Goal: Task Accomplishment & Management: Manage account settings

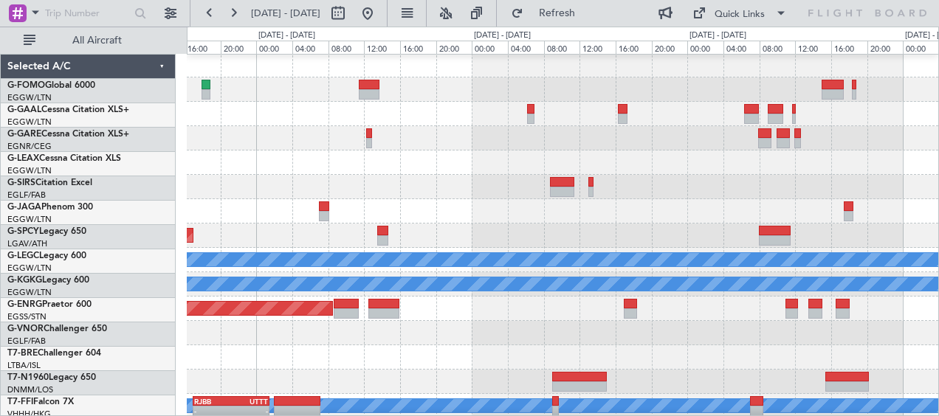
scroll to position [1, 0]
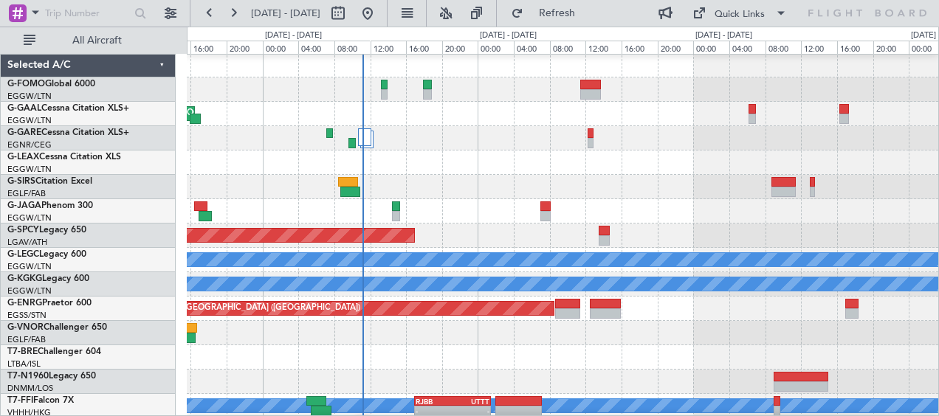
click at [708, 156] on div at bounding box center [562, 163] width 751 height 24
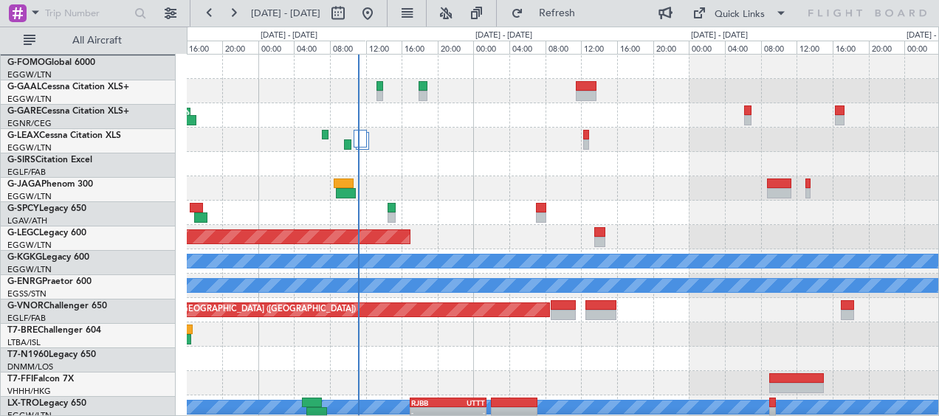
scroll to position [0, 0]
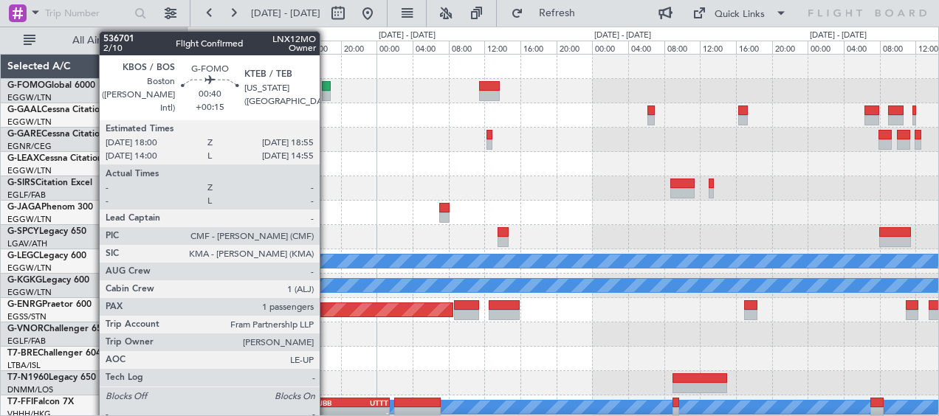
click at [326, 86] on div at bounding box center [326, 86] width 9 height 10
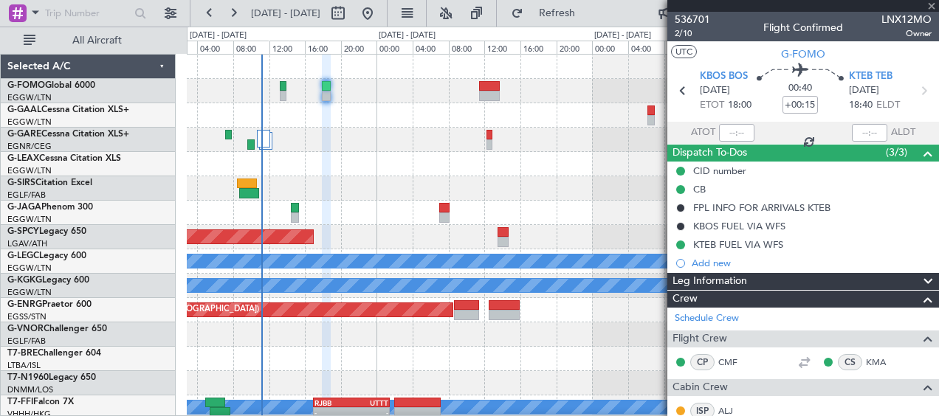
click at [930, 4] on div at bounding box center [803, 6] width 272 height 12
click at [931, 5] on span at bounding box center [931, 6] width 15 height 13
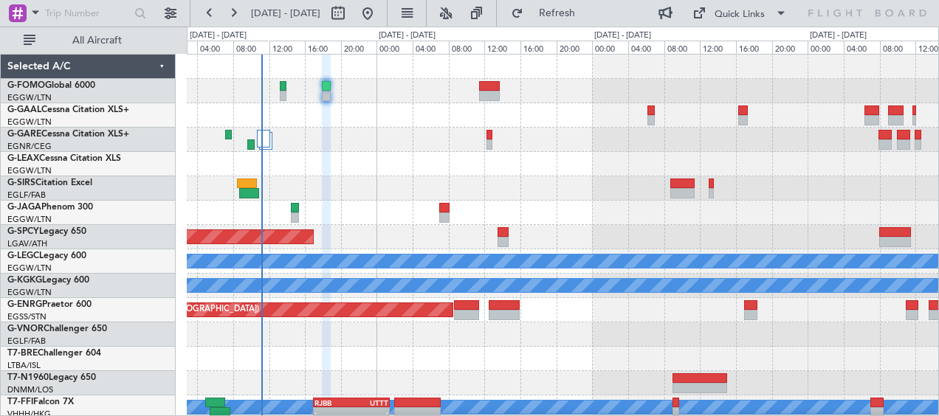
type input "0"
click at [407, 128] on div at bounding box center [562, 140] width 751 height 24
click at [528, 82] on div at bounding box center [562, 91] width 751 height 24
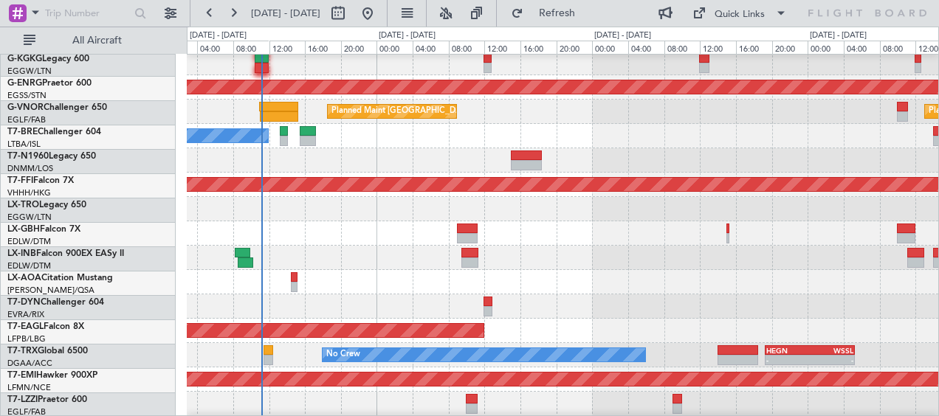
scroll to position [369, 0]
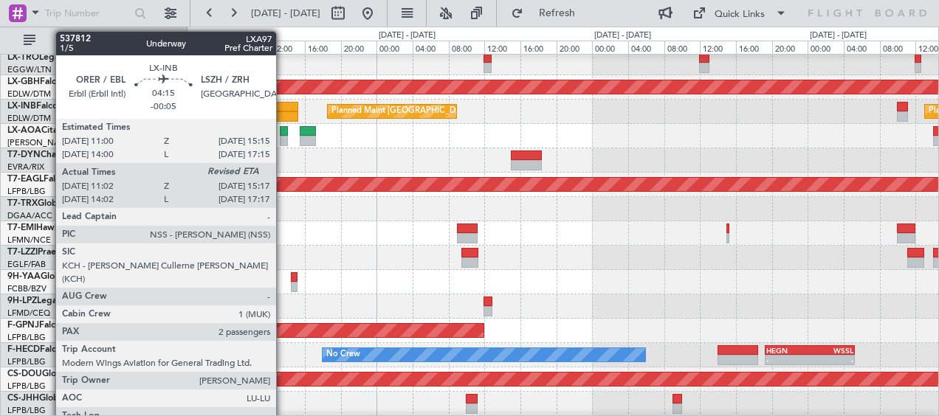
click at [283, 103] on div at bounding box center [278, 107] width 38 height 10
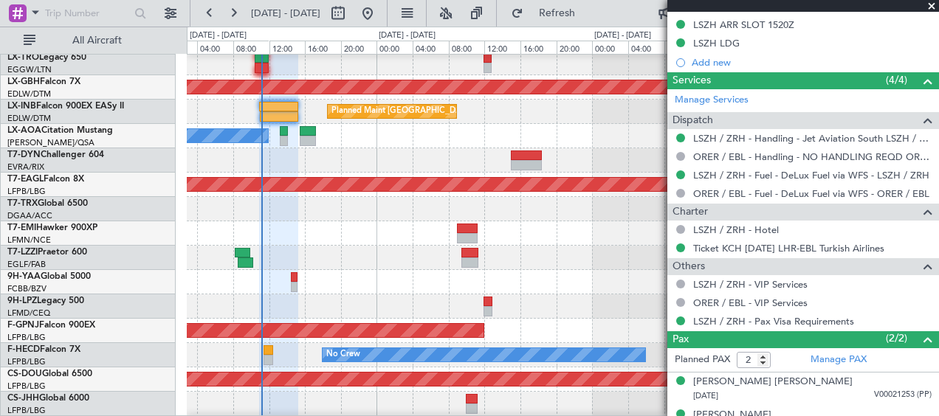
scroll to position [726, 0]
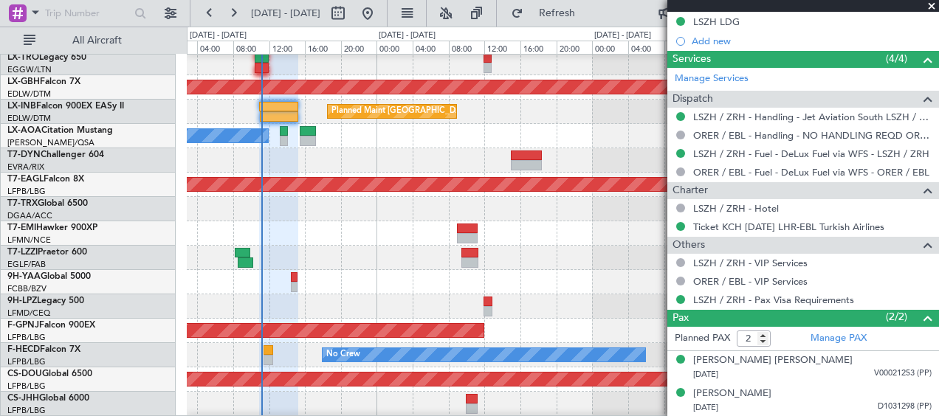
click at [930, 6] on span at bounding box center [931, 6] width 15 height 13
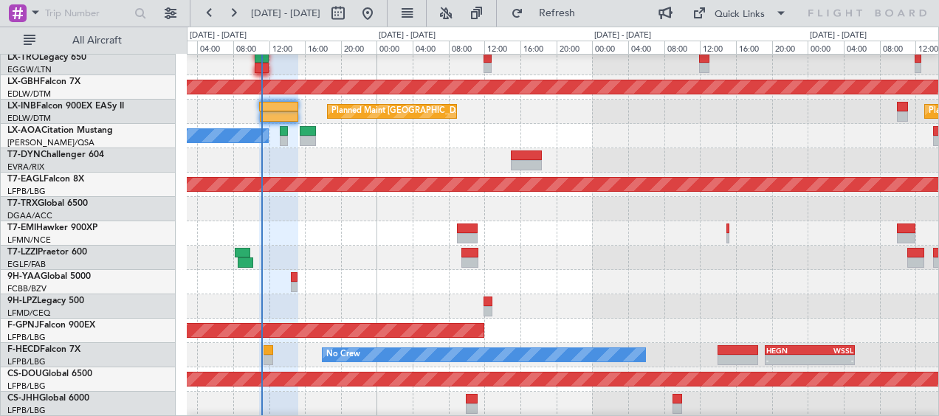
type input "0"
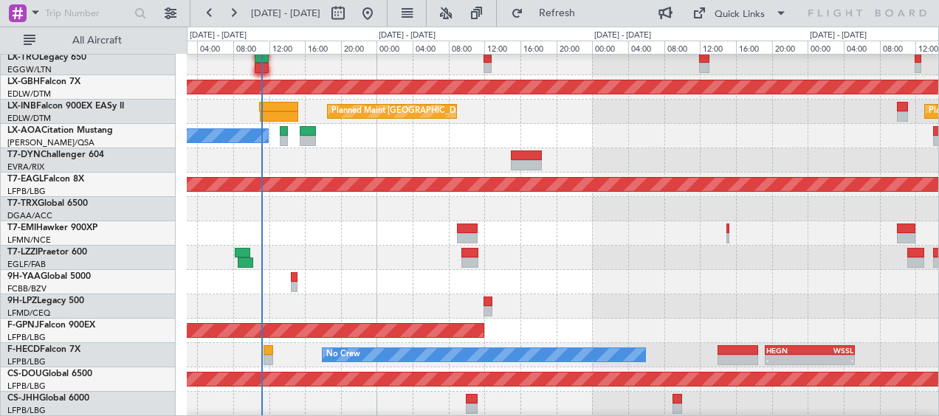
click at [335, 171] on div at bounding box center [562, 160] width 751 height 24
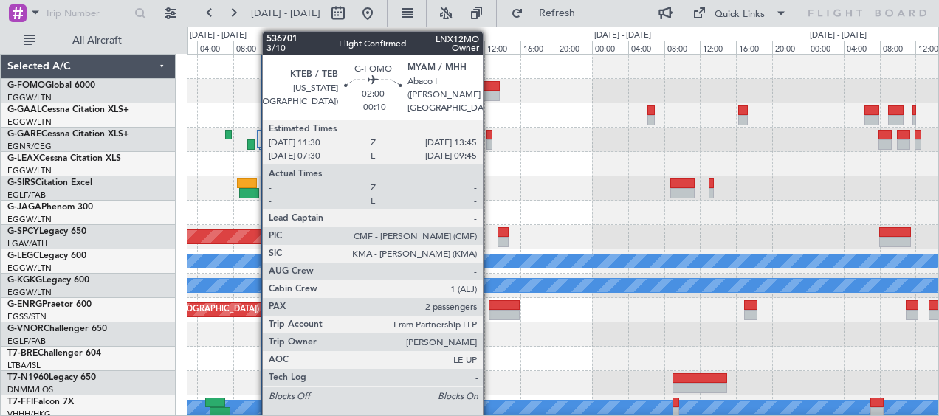
click at [489, 86] on div at bounding box center [489, 86] width 21 height 10
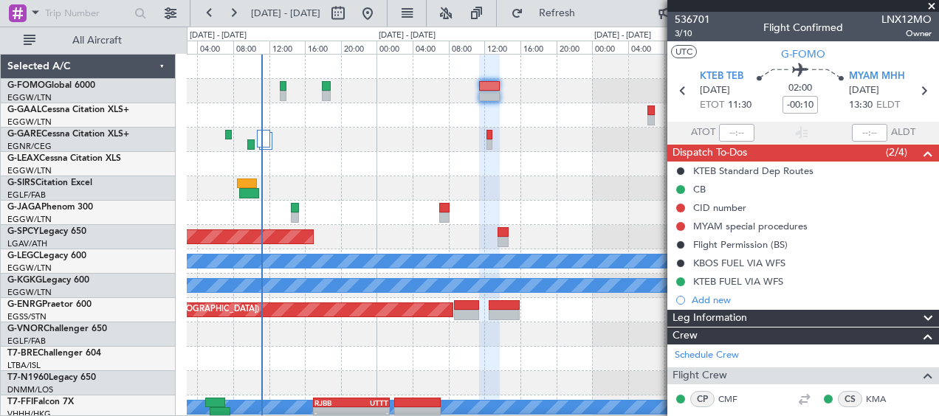
click at [932, 9] on span at bounding box center [931, 6] width 15 height 13
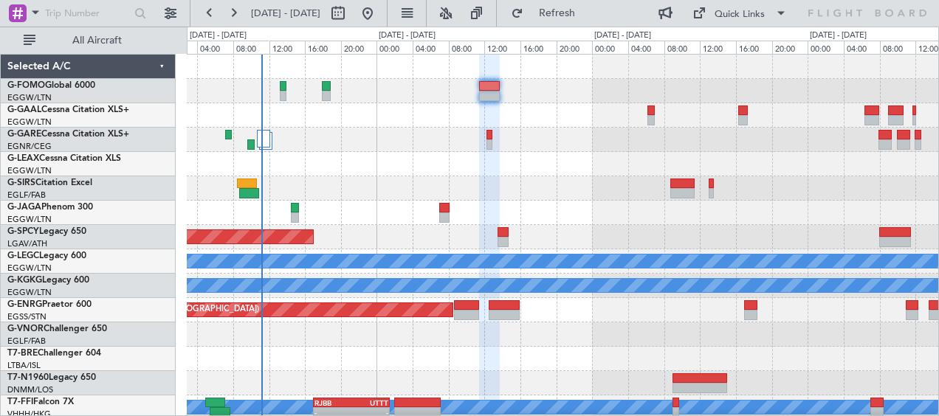
type input "0"
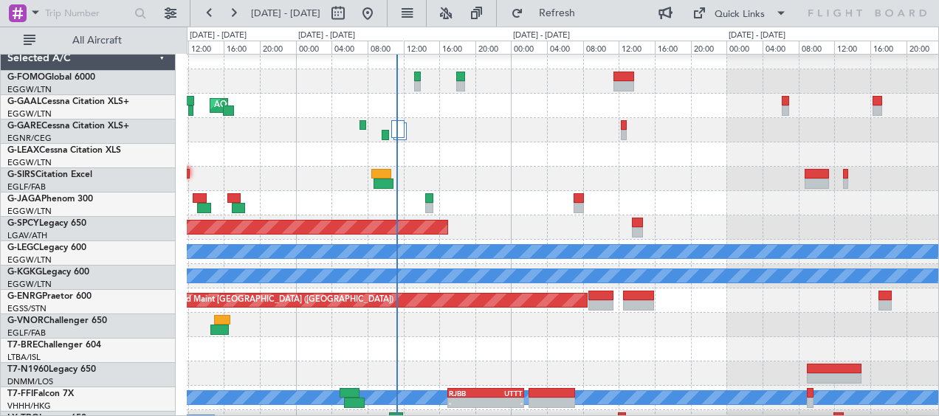
scroll to position [10, 0]
click at [472, 143] on div at bounding box center [562, 154] width 751 height 24
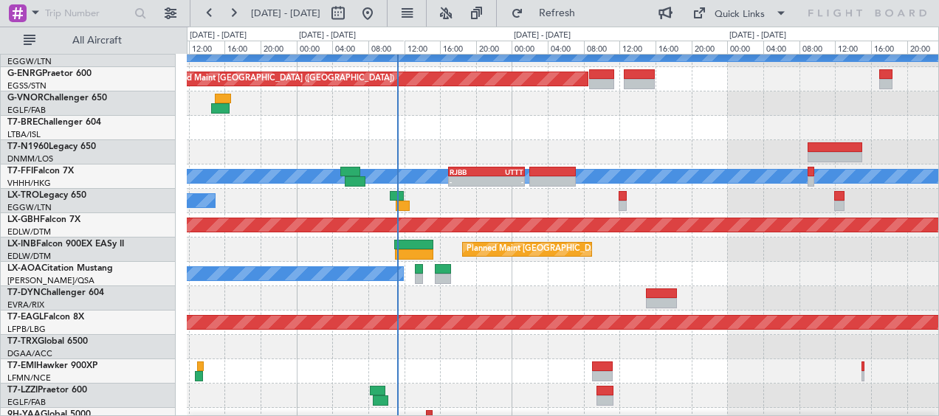
scroll to position [83, 0]
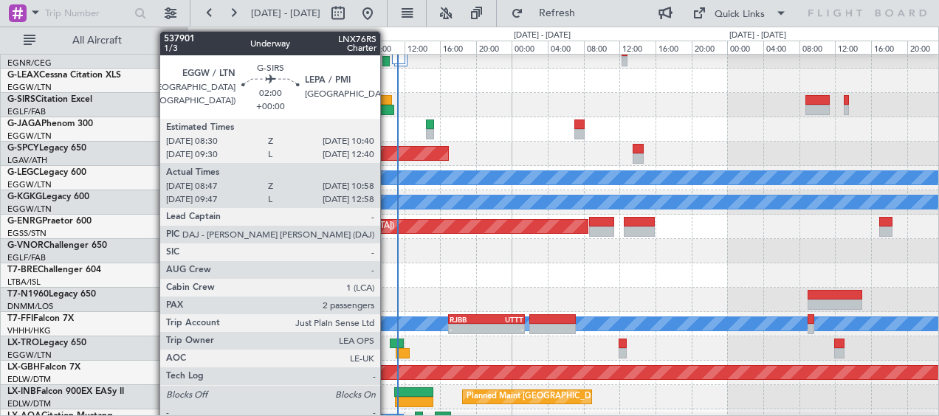
click at [387, 109] on div at bounding box center [384, 110] width 20 height 10
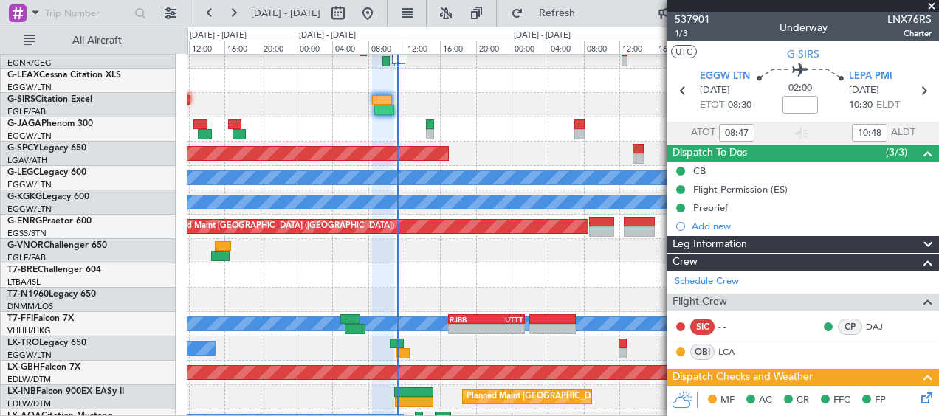
click at [930, 5] on span at bounding box center [931, 6] width 15 height 13
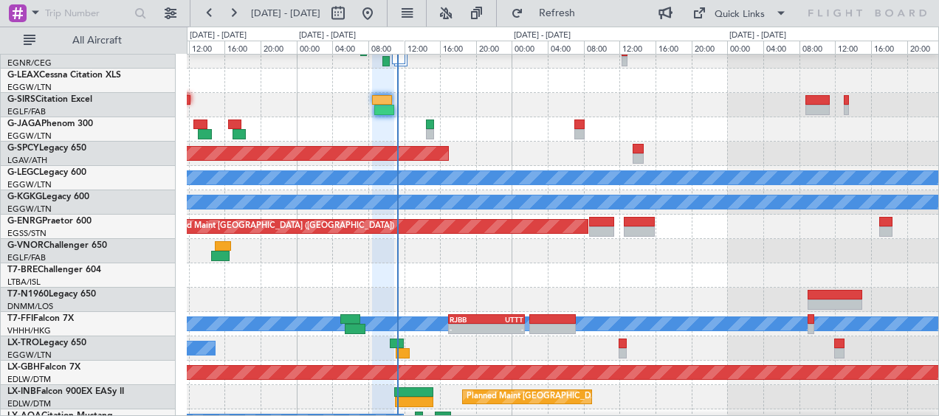
type input "0"
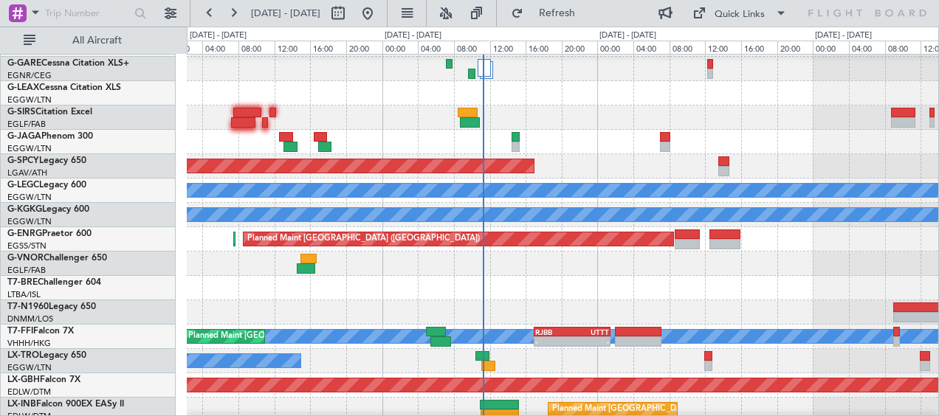
click at [526, 134] on div at bounding box center [562, 142] width 751 height 24
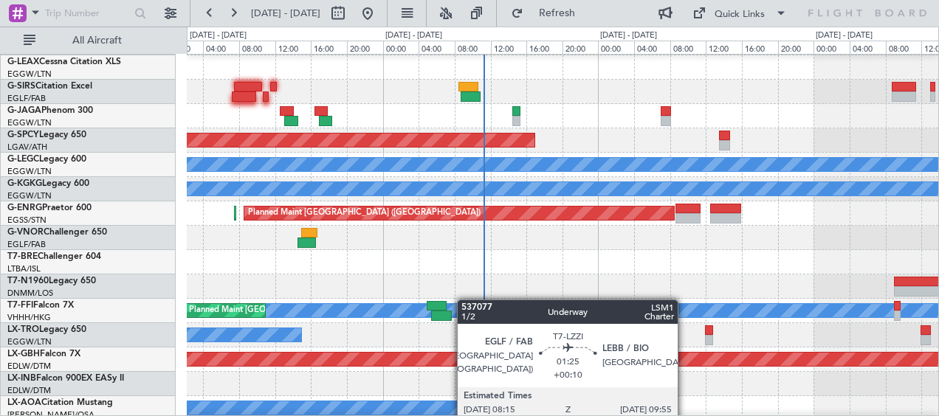
scroll to position [0, 0]
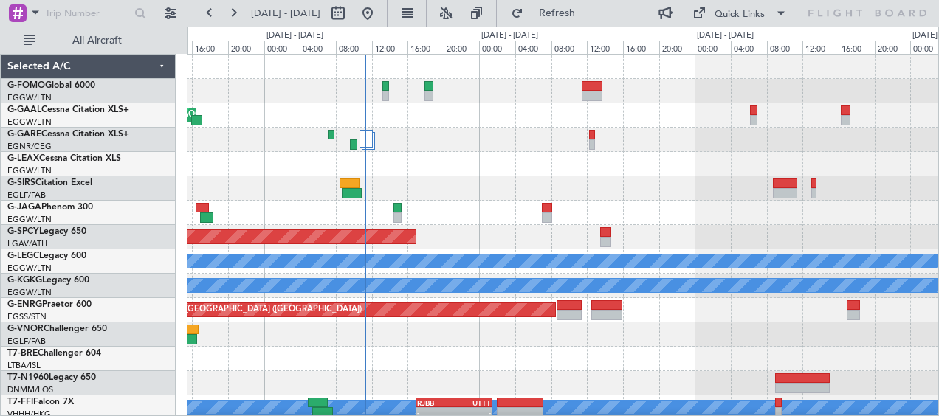
click at [453, 158] on div at bounding box center [562, 164] width 751 height 24
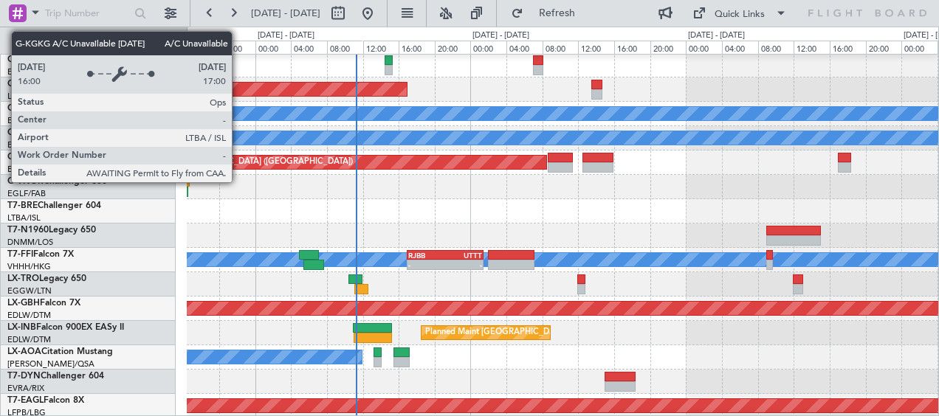
scroll to position [74, 0]
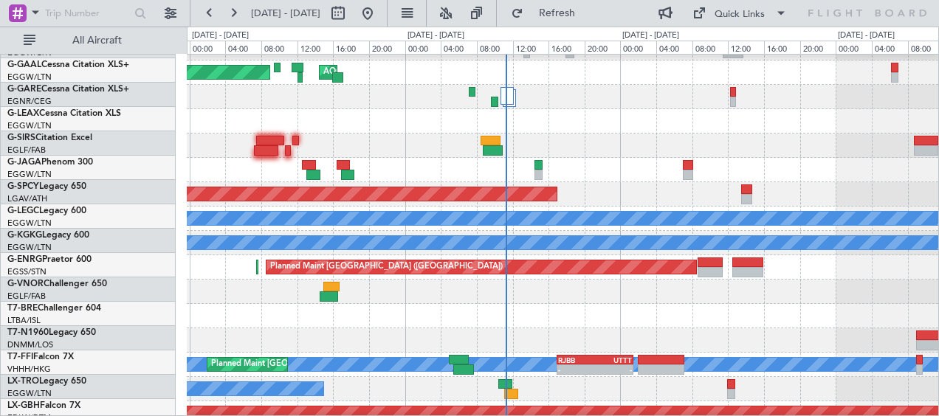
click at [401, 145] on div at bounding box center [562, 146] width 751 height 24
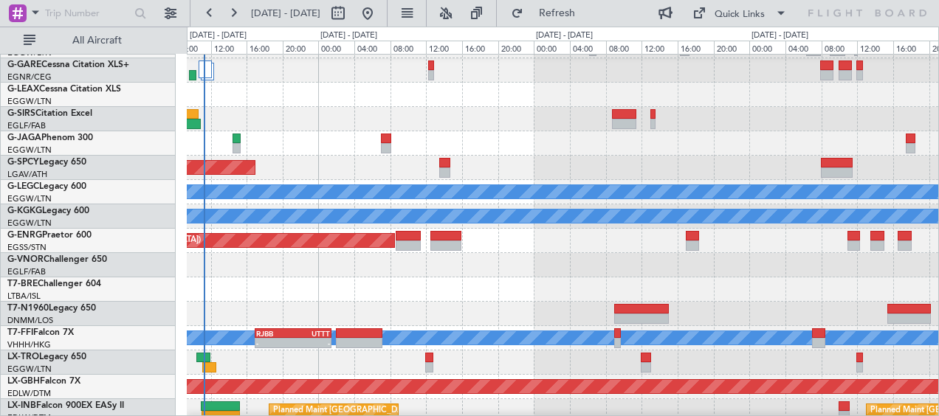
click at [328, 261] on div at bounding box center [562, 265] width 751 height 24
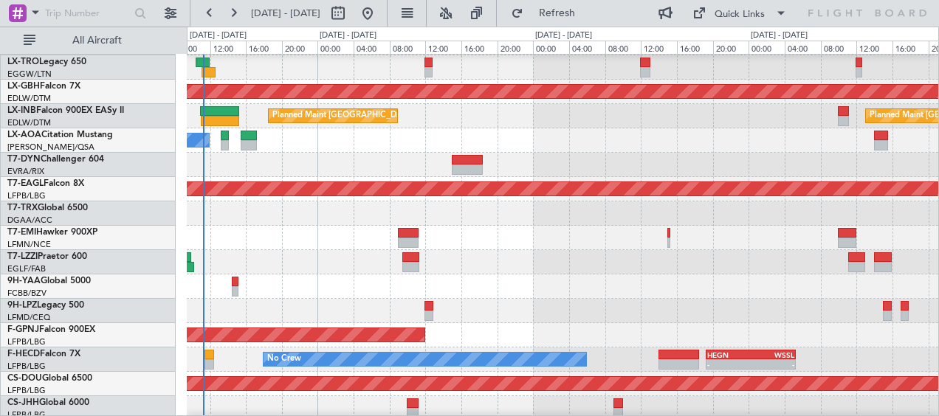
scroll to position [466, 0]
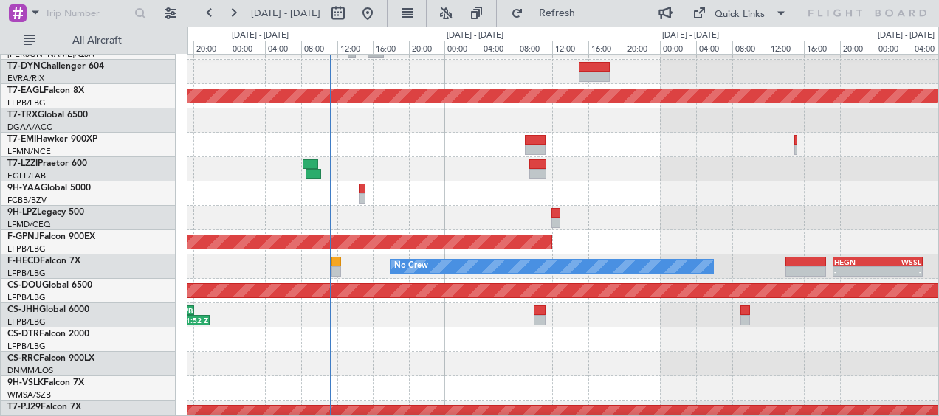
click at [389, 343] on div at bounding box center [562, 340] width 751 height 24
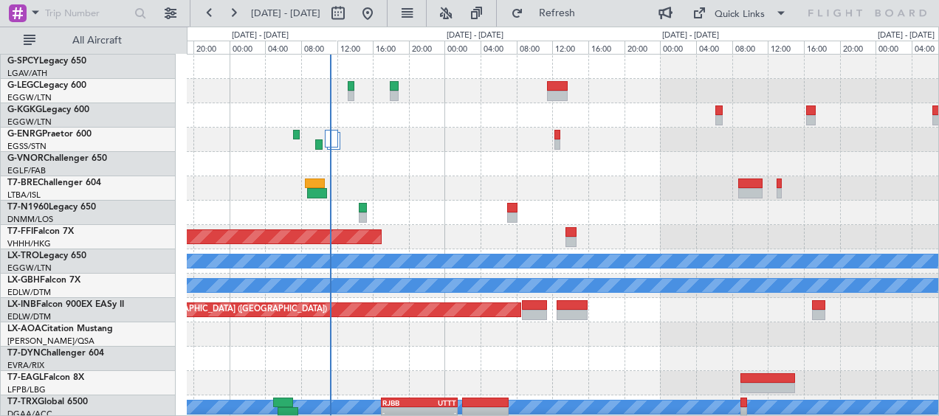
scroll to position [0, 0]
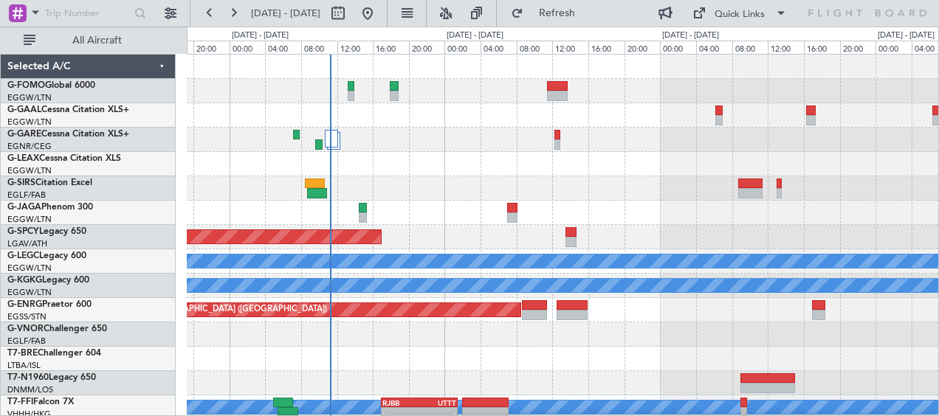
click at [445, 137] on div at bounding box center [562, 140] width 751 height 24
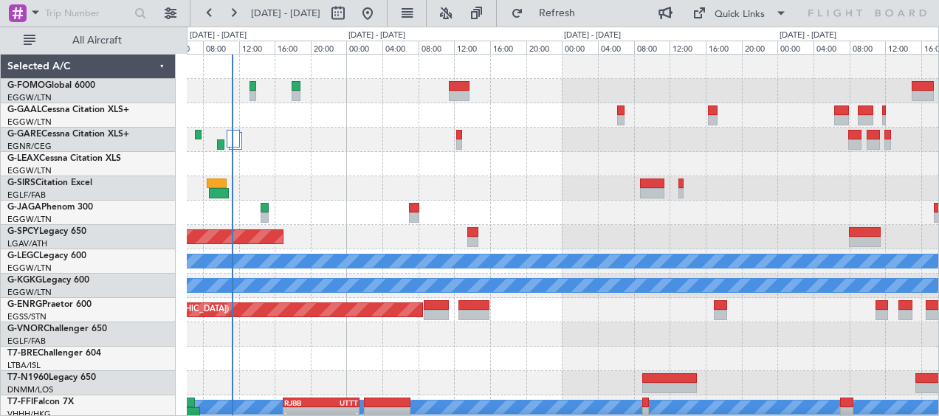
click at [427, 146] on div at bounding box center [562, 140] width 751 height 24
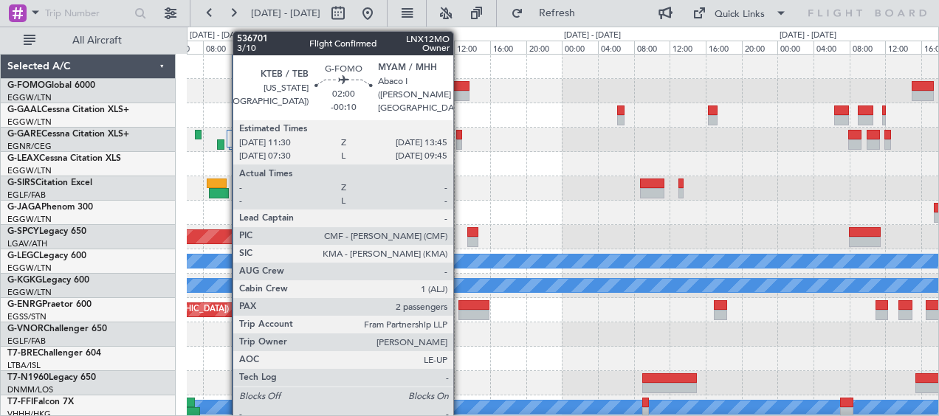
click at [460, 86] on div at bounding box center [459, 86] width 21 height 10
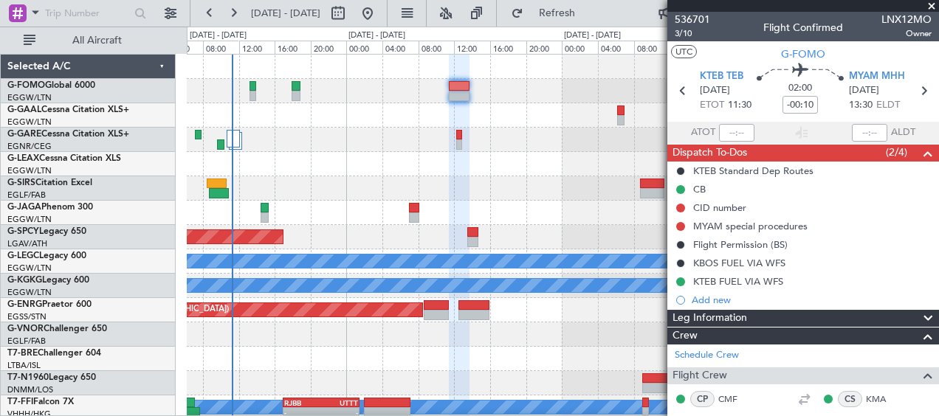
drag, startPoint x: 917, startPoint y: 337, endPoint x: 905, endPoint y: 313, distance: 26.4
click at [919, 337] on span at bounding box center [928, 337] width 18 height 18
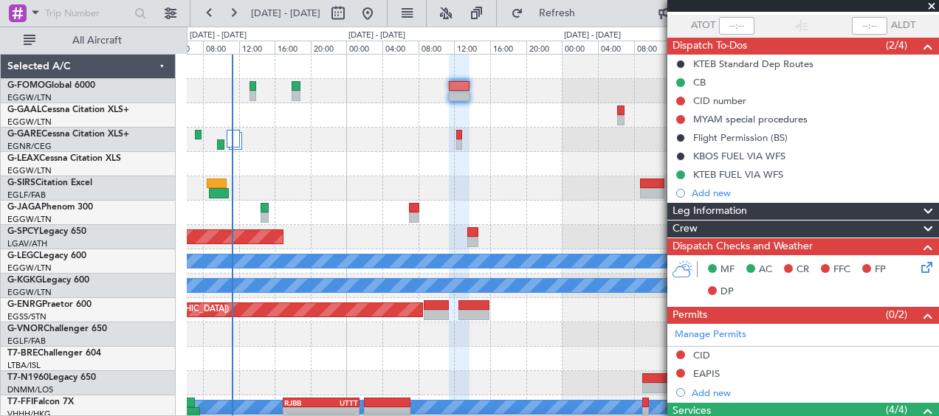
scroll to position [148, 0]
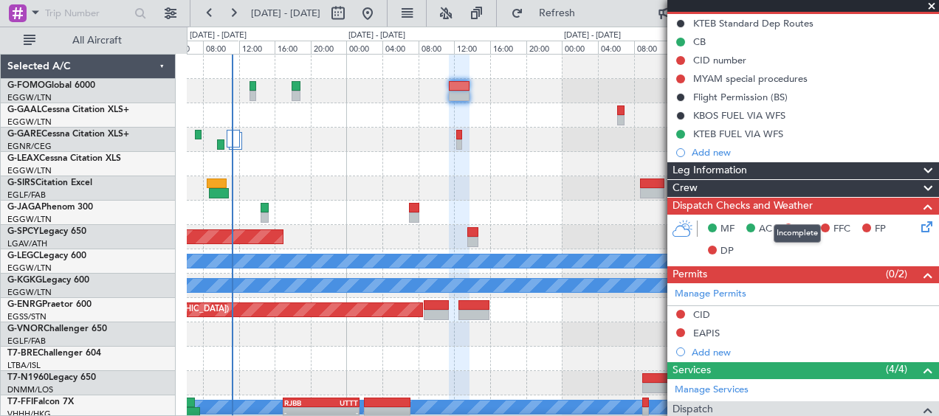
click at [919, 205] on span at bounding box center [928, 207] width 18 height 18
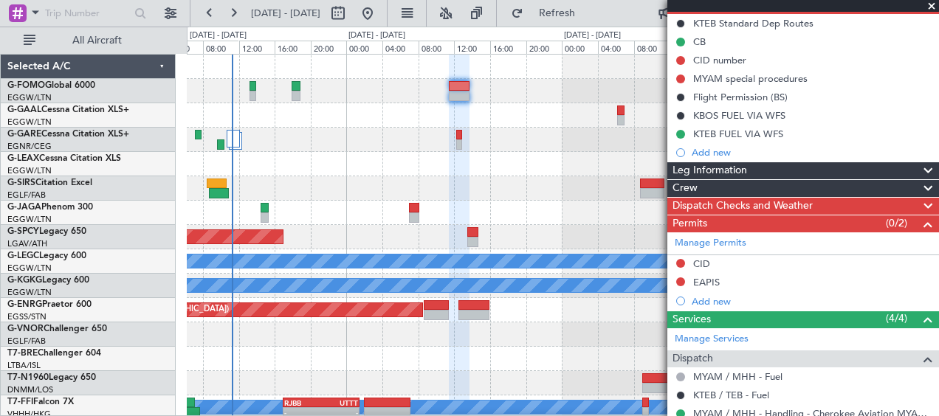
click at [920, 218] on span at bounding box center [928, 225] width 18 height 18
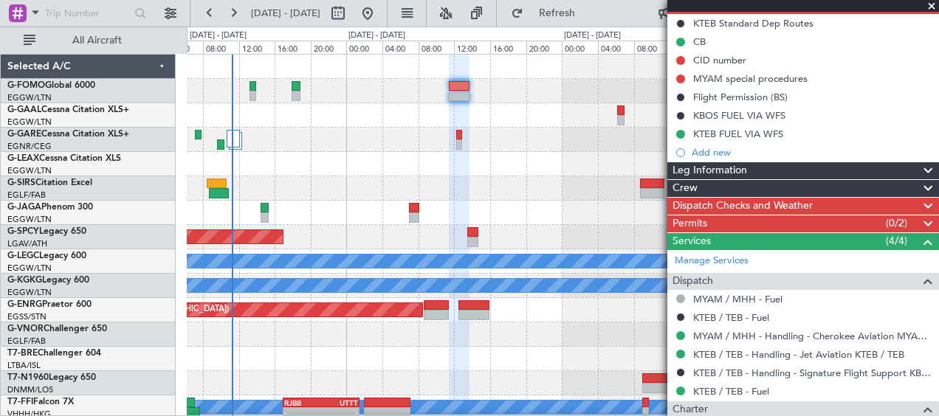
click at [919, 243] on span at bounding box center [928, 242] width 18 height 18
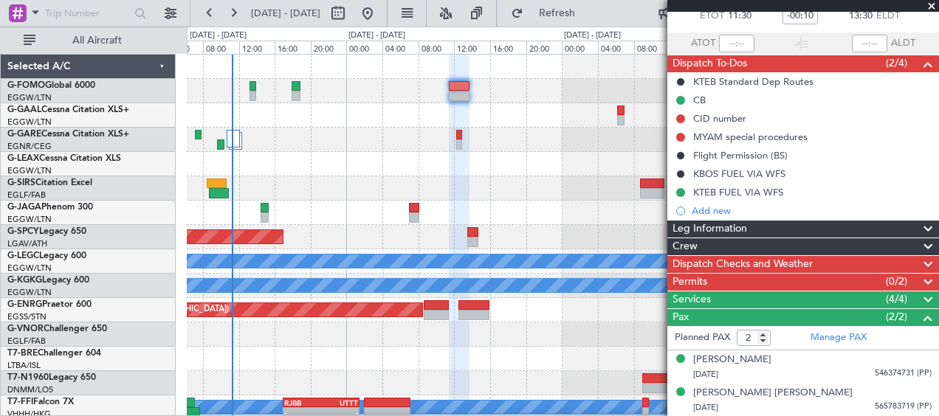
click at [920, 319] on span at bounding box center [928, 318] width 18 height 18
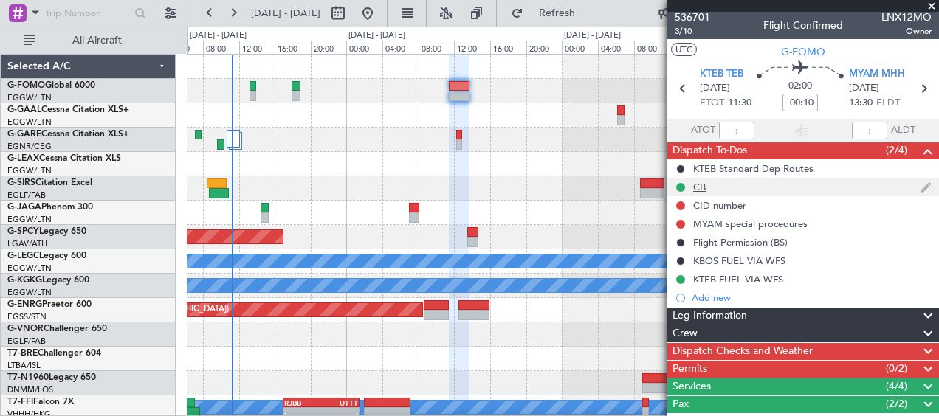
scroll to position [0, 0]
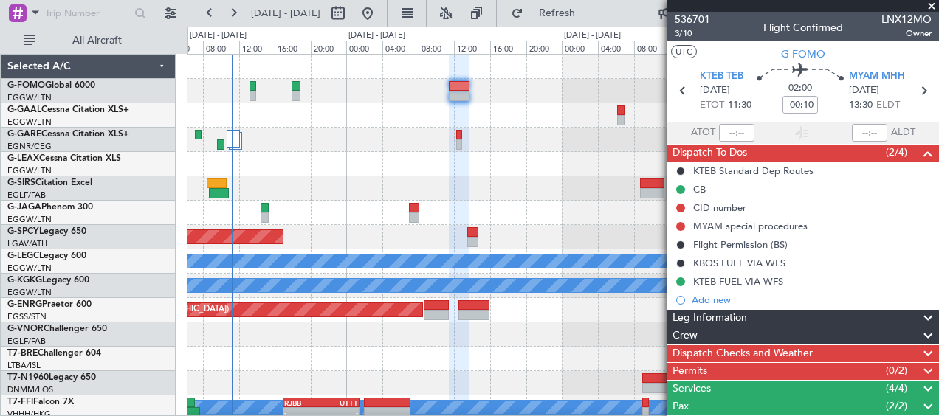
click at [934, 150] on span at bounding box center [928, 154] width 18 height 18
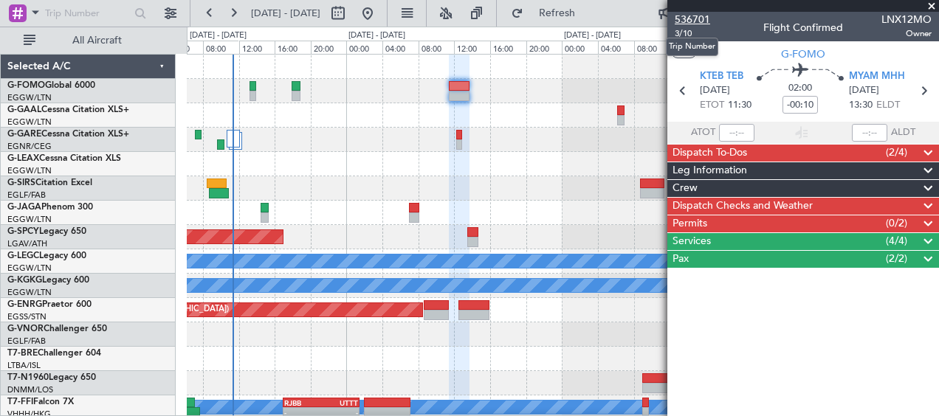
click at [687, 17] on span "536701" at bounding box center [692, 20] width 35 height 16
click at [683, 35] on span "3/10" at bounding box center [692, 33] width 35 height 13
click at [535, 112] on div "AOG Maint Dusseldorf" at bounding box center [562, 115] width 751 height 24
drag, startPoint x: 931, startPoint y: 3, endPoint x: 817, endPoint y: 106, distance: 153.1
click at [931, 3] on span at bounding box center [931, 6] width 15 height 13
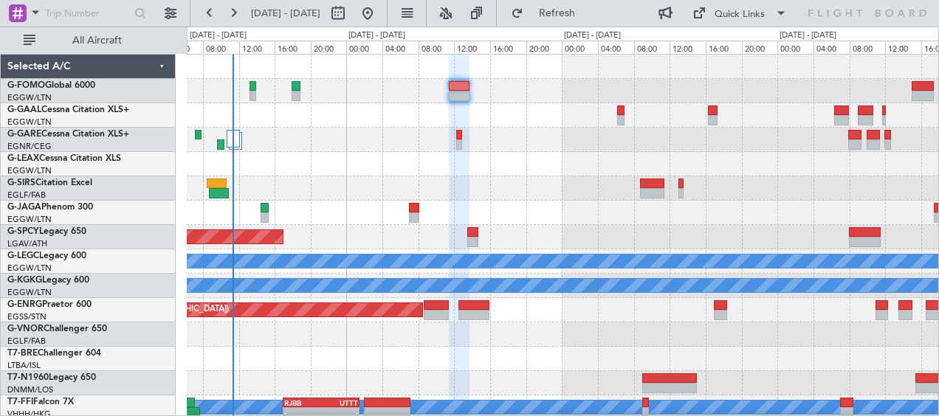
type input "0"
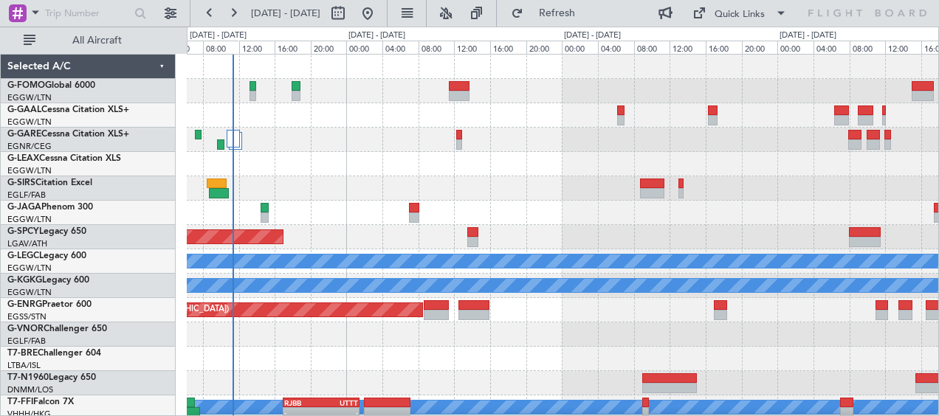
click at [563, 98] on div at bounding box center [562, 91] width 751 height 24
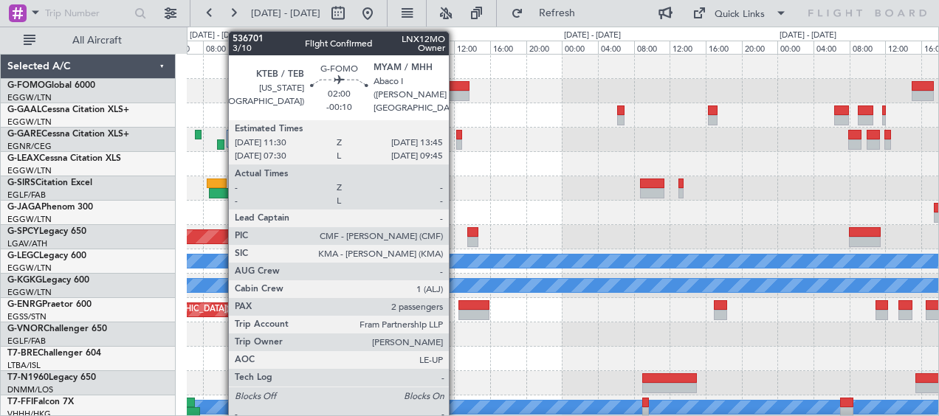
click at [455, 83] on div at bounding box center [459, 86] width 21 height 10
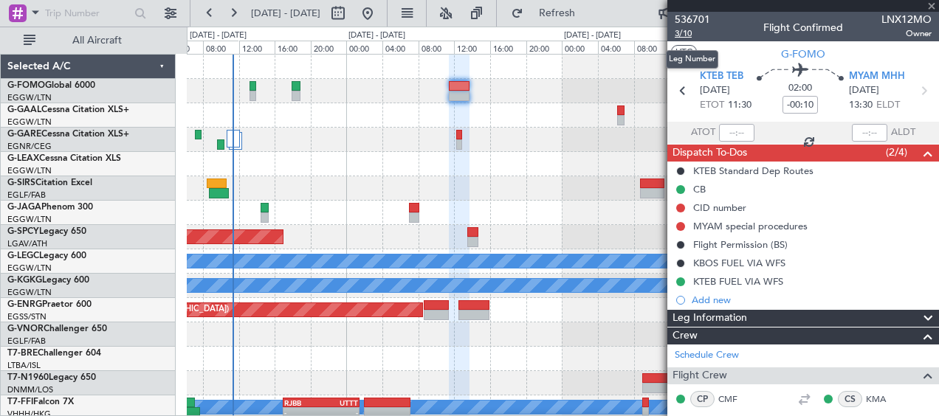
click at [680, 32] on span "3/10" at bounding box center [692, 33] width 35 height 13
click at [368, 123] on div "AOG Maint Dusseldorf" at bounding box center [562, 115] width 751 height 24
click at [931, 3] on span at bounding box center [931, 6] width 15 height 13
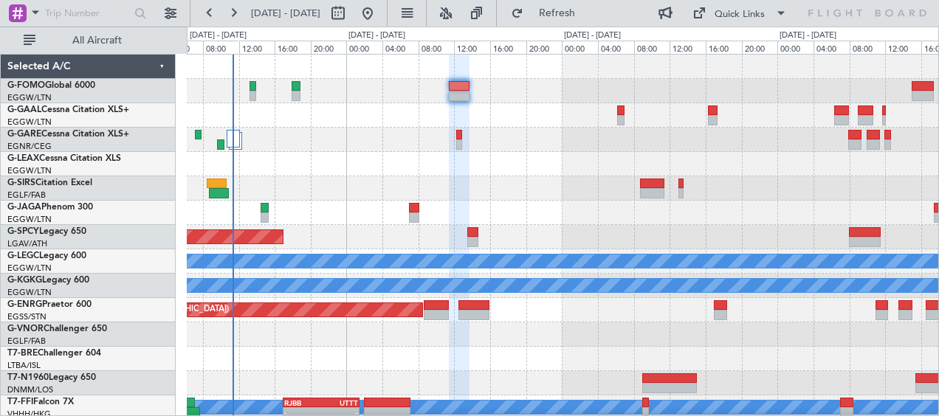
type input "0"
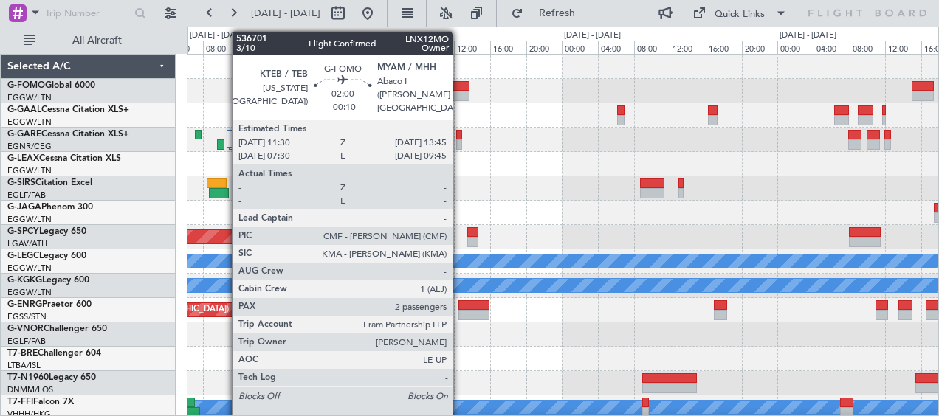
click at [459, 86] on div at bounding box center [459, 86] width 21 height 10
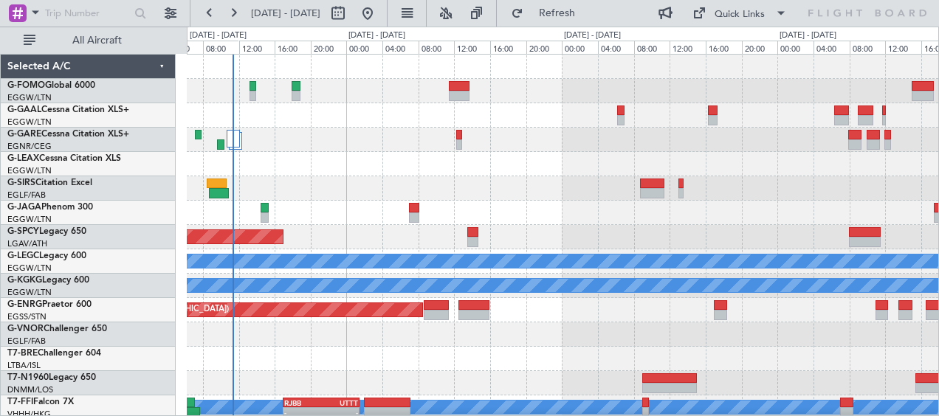
click at [526, 163] on div at bounding box center [562, 164] width 751 height 24
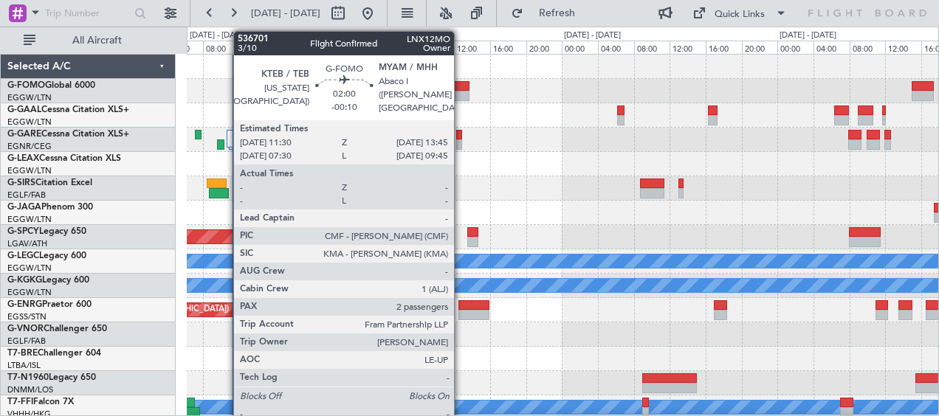
click at [461, 82] on div at bounding box center [459, 86] width 21 height 10
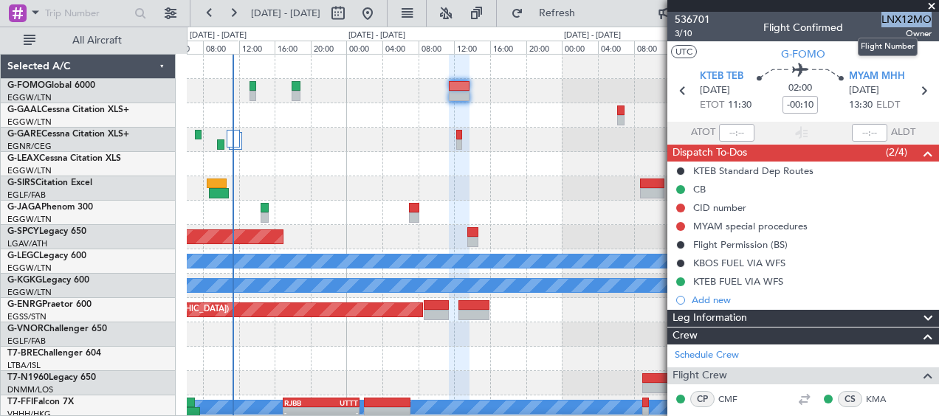
drag, startPoint x: 872, startPoint y: 21, endPoint x: 919, endPoint y: 21, distance: 47.2
click at [919, 21] on span "LNX12MO" at bounding box center [906, 20] width 50 height 16
drag, startPoint x: 919, startPoint y: 21, endPoint x: 825, endPoint y: 2, distance: 95.7
click at [822, 6] on div at bounding box center [803, 6] width 272 height 12
drag, startPoint x: 893, startPoint y: 35, endPoint x: 920, endPoint y: 38, distance: 27.4
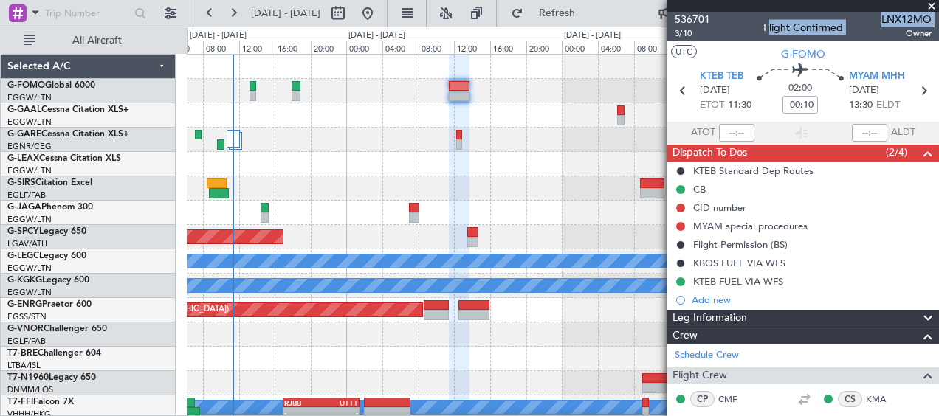
click at [920, 38] on div "536701 3/10 Flight Confirmed LNX12MO Owner" at bounding box center [803, 27] width 272 height 30
drag, startPoint x: 920, startPoint y: 38, endPoint x: 723, endPoint y: 31, distance: 197.9
click at [723, 31] on div "536701 3/10 Flight Confirmed LNX12MO Owner" at bounding box center [803, 27] width 272 height 30
click at [556, 85] on div at bounding box center [562, 91] width 751 height 24
click at [792, 54] on span "G-FOMO" at bounding box center [803, 55] width 44 height 16
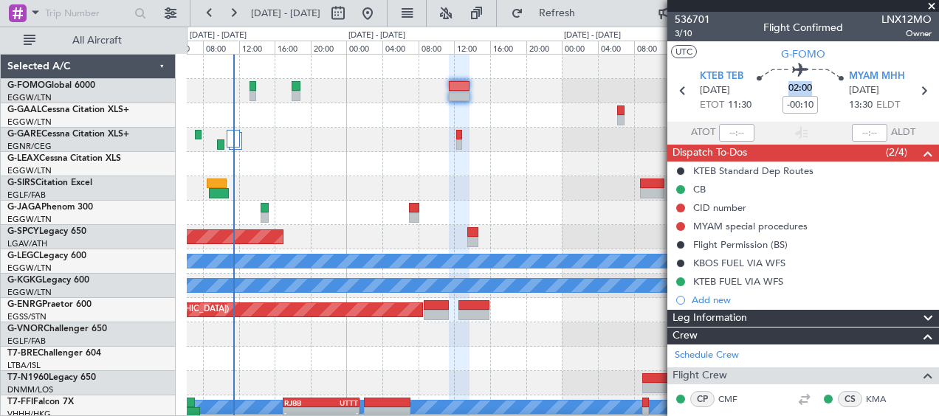
drag, startPoint x: 806, startPoint y: 86, endPoint x: 783, endPoint y: 88, distance: 22.9
click at [783, 88] on div "02:00 -00:10" at bounding box center [799, 90] width 97 height 55
drag, startPoint x: 783, startPoint y: 88, endPoint x: 747, endPoint y: 91, distance: 36.3
click at [757, 98] on div "02:00 -00:10" at bounding box center [799, 90] width 97 height 55
click at [876, 49] on section "UTC G-FOMO" at bounding box center [803, 52] width 272 height 22
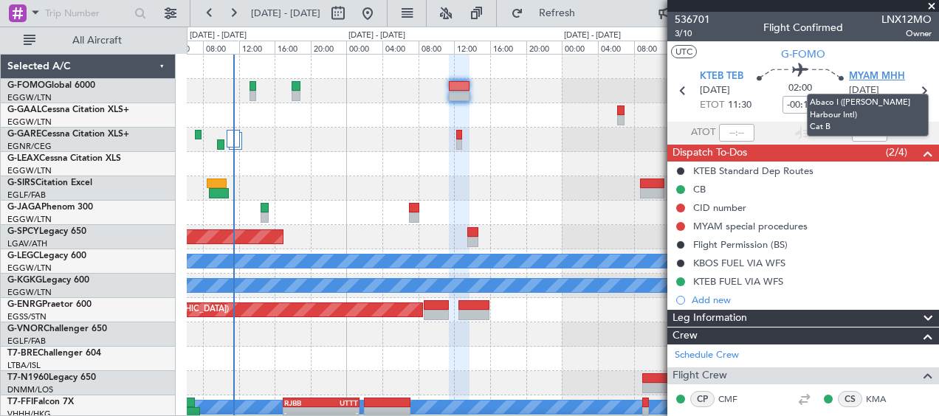
click at [869, 74] on span "MYAM MHH" at bounding box center [877, 76] width 56 height 15
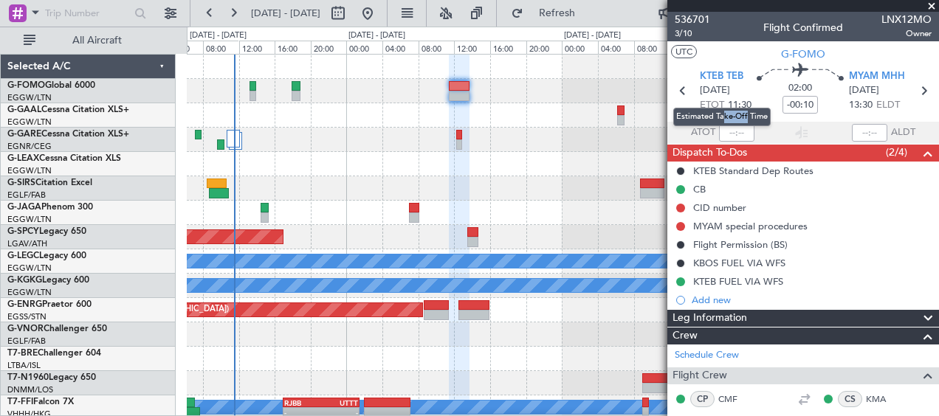
drag, startPoint x: 726, startPoint y: 103, endPoint x: 747, endPoint y: 104, distance: 21.5
click at [747, 104] on mat-tooltip-component "Estimated Take-Off Time" at bounding box center [722, 116] width 118 height 39
click at [812, 119] on section "KTEB TEB [DATE] ETOT 11:30 02:00 -00:10 MYAM MHH [DATE] 13:30 ELDT" at bounding box center [803, 92] width 272 height 58
drag, startPoint x: 727, startPoint y: 103, endPoint x: 757, endPoint y: 103, distance: 30.3
click at [757, 103] on section "KTEB TEB [DATE] ETOT 11:30 02:00 -00:10 MYAM MHH [DATE] 13:30 ELDT" at bounding box center [803, 92] width 272 height 58
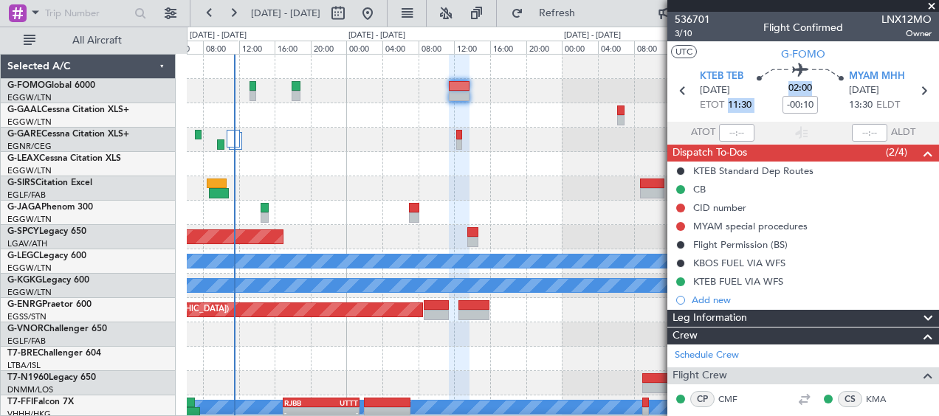
drag, startPoint x: 757, startPoint y: 103, endPoint x: 759, endPoint y: 113, distance: 9.7
click at [759, 113] on div "02:00 -00:10" at bounding box center [799, 90] width 97 height 55
click at [758, 88] on div "02:00 -00:10" at bounding box center [799, 90] width 97 height 55
click at [917, 154] on mat-tooltip-component "Actual Landing Time" at bounding box center [877, 159] width 103 height 39
click at [920, 156] on span at bounding box center [928, 154] width 18 height 18
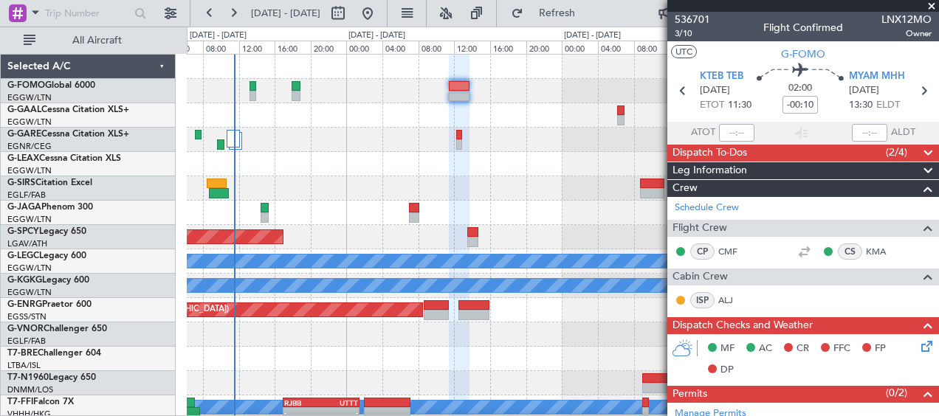
click at [919, 193] on span at bounding box center [928, 189] width 18 height 18
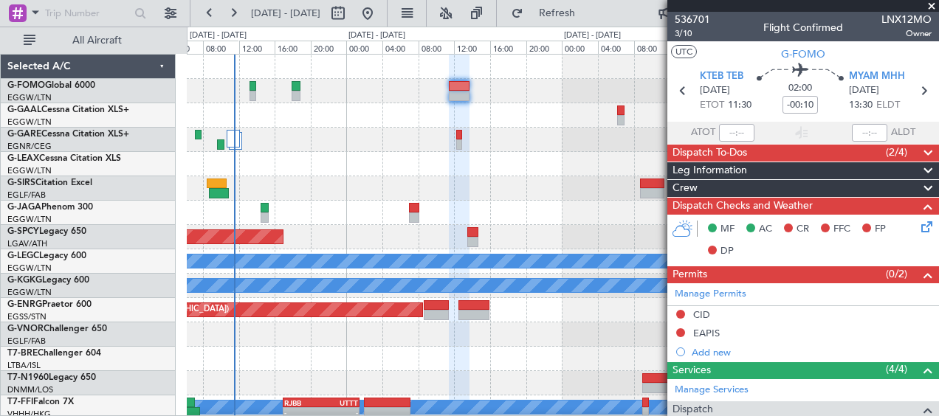
click at [919, 206] on span at bounding box center [928, 207] width 18 height 18
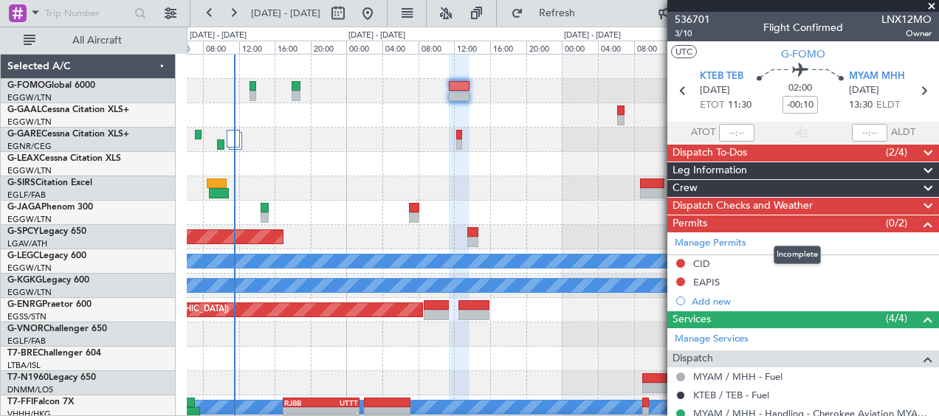
click at [919, 221] on span at bounding box center [928, 225] width 18 height 18
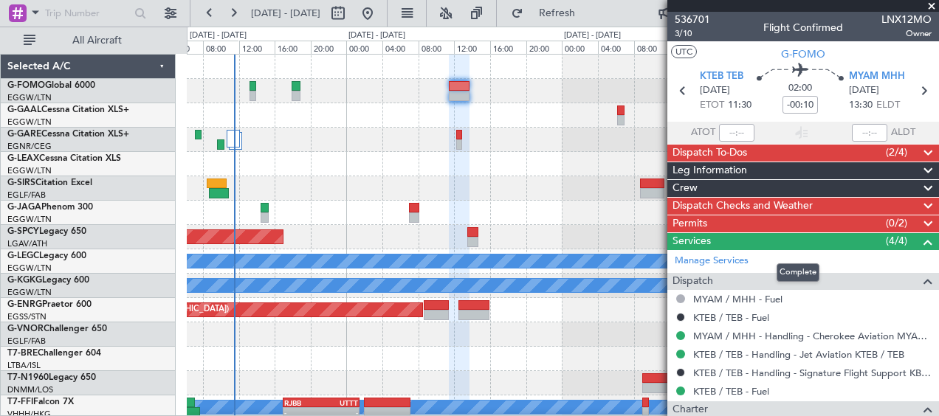
click at [919, 240] on span at bounding box center [928, 242] width 18 height 18
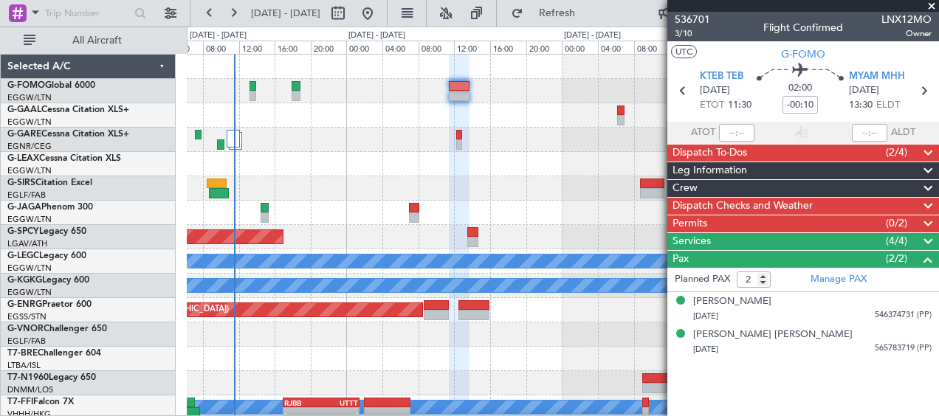
click at [926, 259] on span at bounding box center [928, 260] width 18 height 18
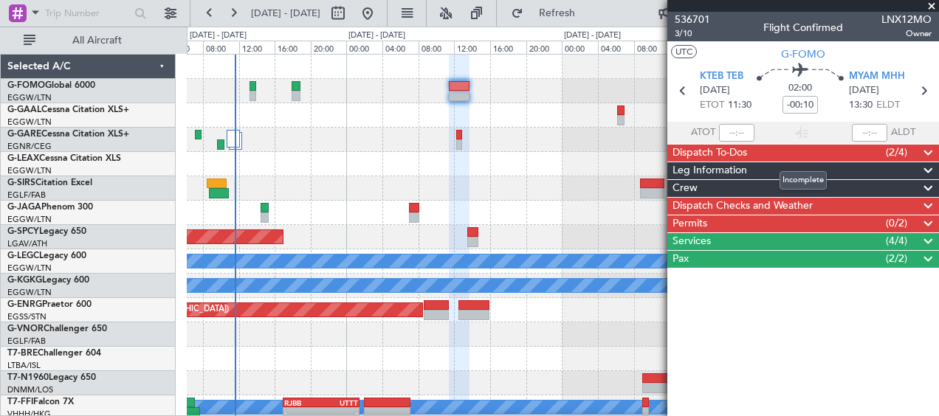
click at [929, 151] on span at bounding box center [928, 154] width 18 height 18
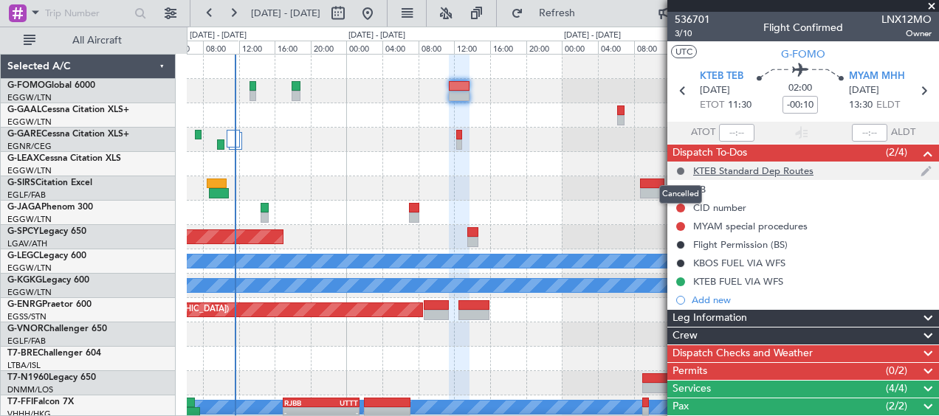
click at [682, 168] on button at bounding box center [680, 171] width 9 height 9
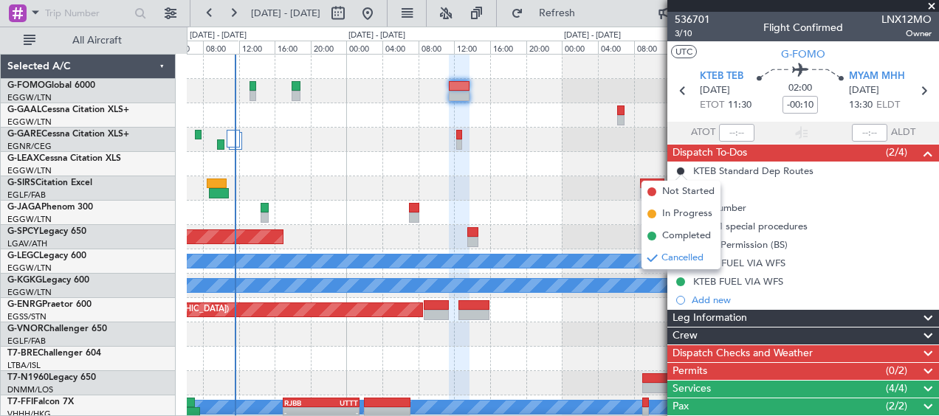
click at [830, 89] on div "02:00 -00:10" at bounding box center [799, 90] width 97 height 55
click at [772, 298] on div "Add new" at bounding box center [805, 300] width 227 height 13
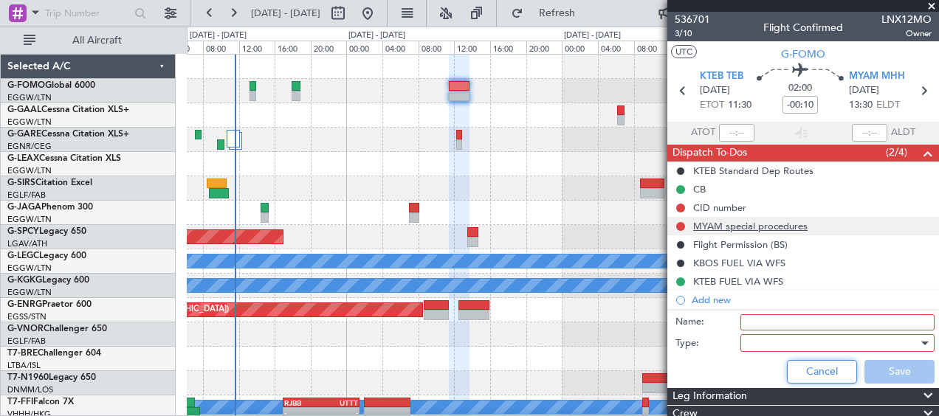
drag, startPoint x: 830, startPoint y: 372, endPoint x: 767, endPoint y: 231, distance: 154.6
click at [830, 369] on button "Cancel" at bounding box center [822, 372] width 70 height 24
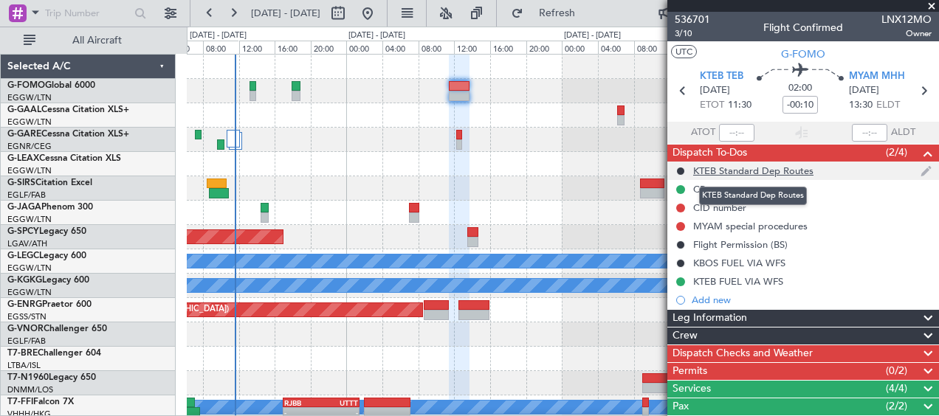
click at [739, 168] on div "KTEB Standard Dep Routes" at bounding box center [753, 171] width 120 height 13
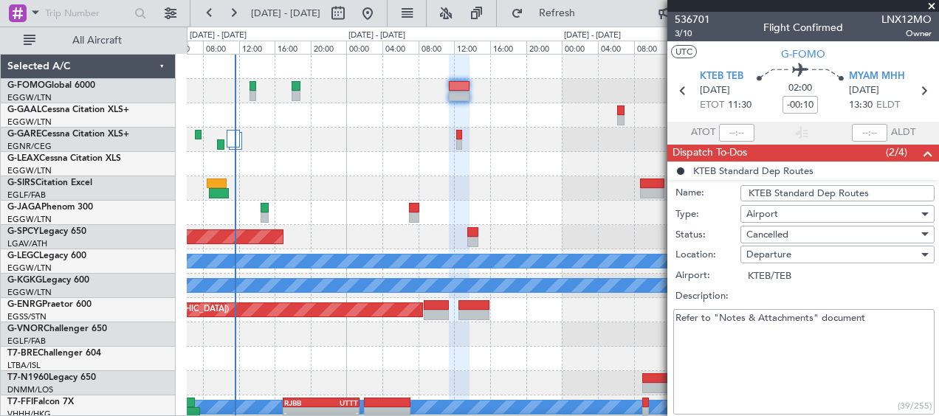
scroll to position [269, 0]
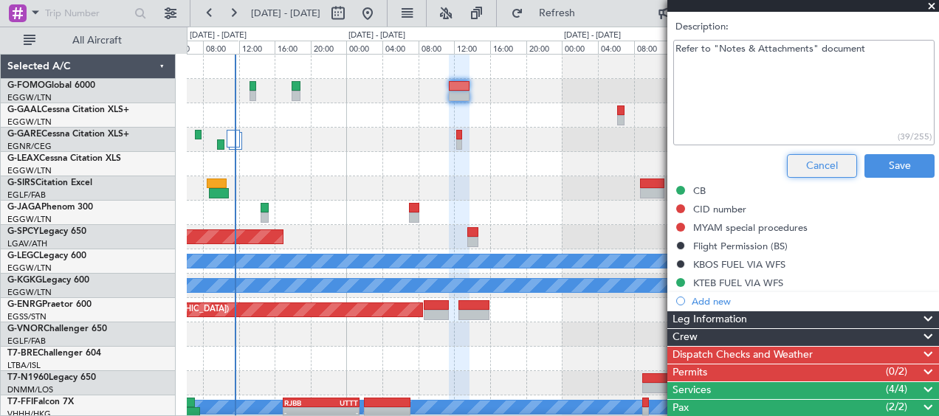
click at [819, 162] on button "Cancel" at bounding box center [822, 166] width 70 height 24
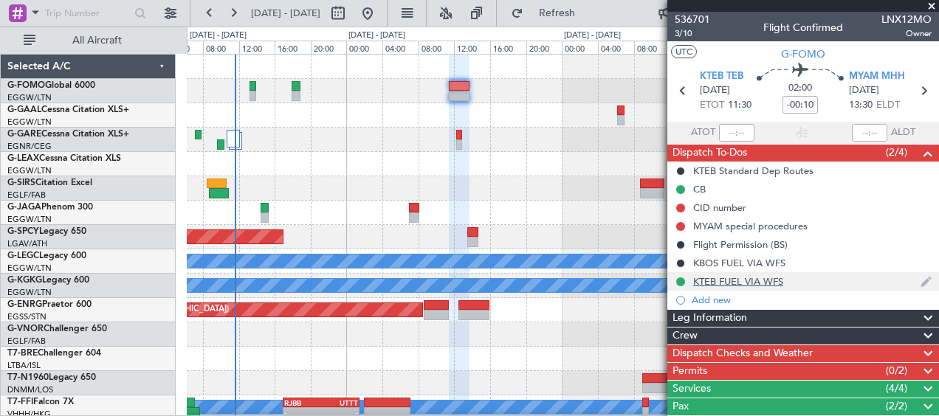
click at [762, 283] on div "KTEB FUEL VIA WFS" at bounding box center [738, 281] width 90 height 13
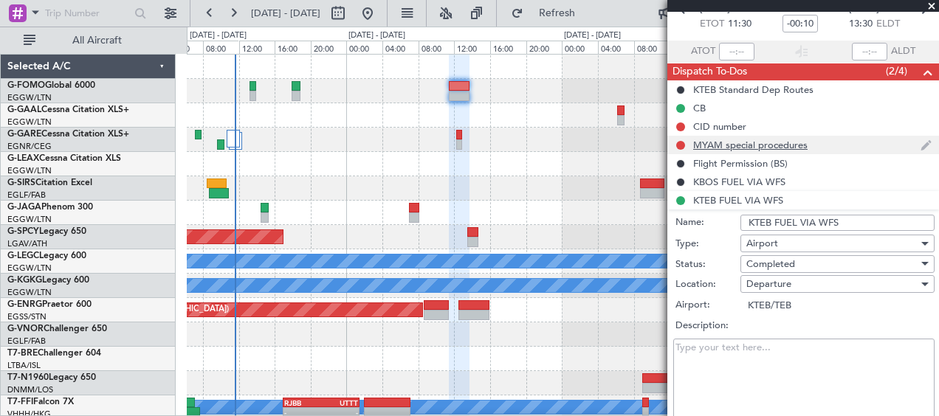
scroll to position [148, 0]
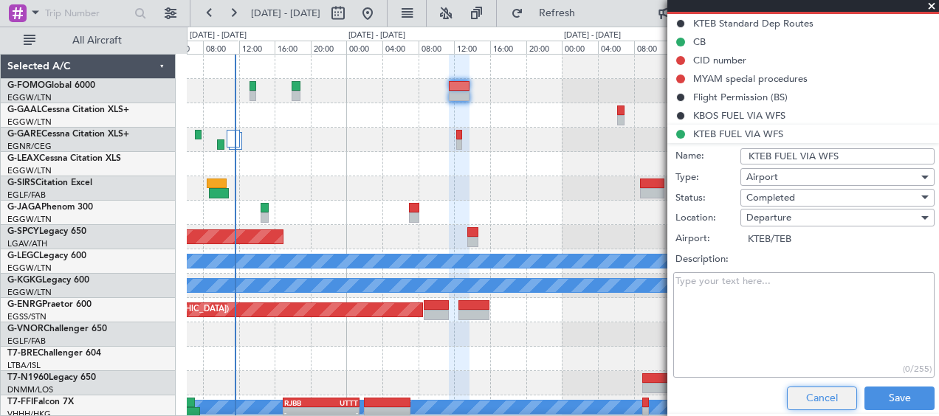
click at [803, 397] on button "Cancel" at bounding box center [822, 399] width 70 height 24
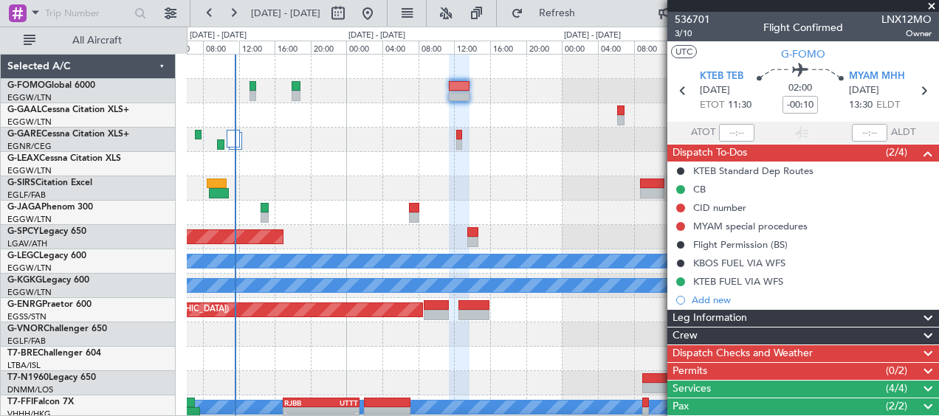
click at [732, 316] on span "Leg Information" at bounding box center [709, 318] width 75 height 17
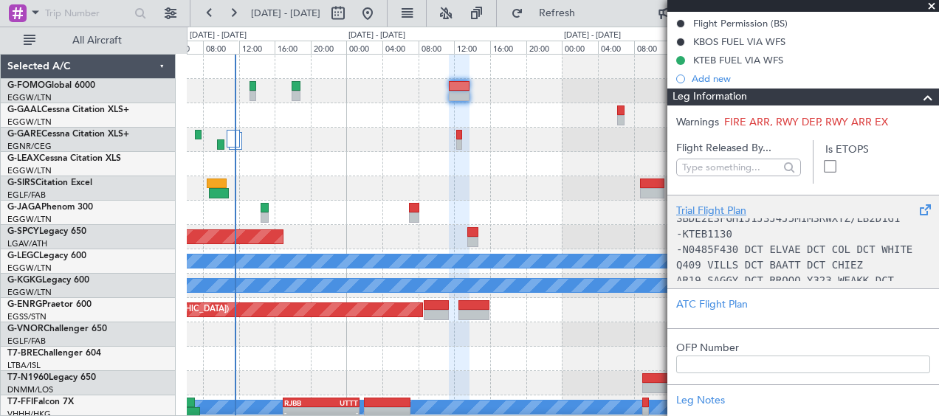
scroll to position [295, 0]
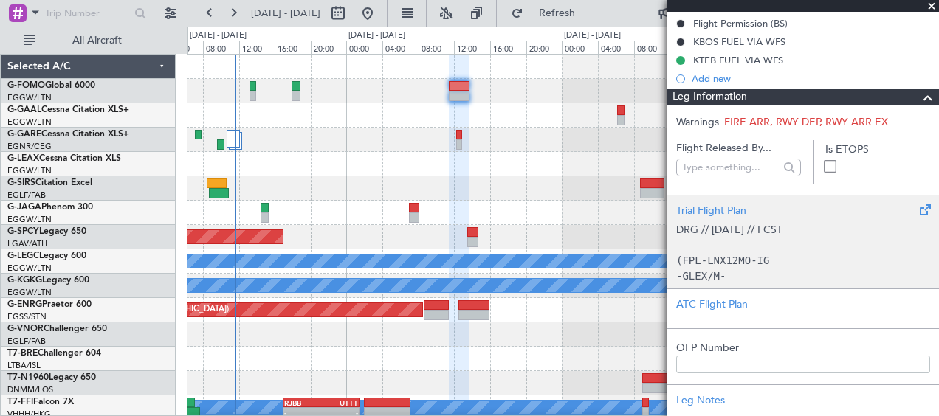
click at [698, 203] on div "Trial Flight Plan" at bounding box center [803, 211] width 254 height 16
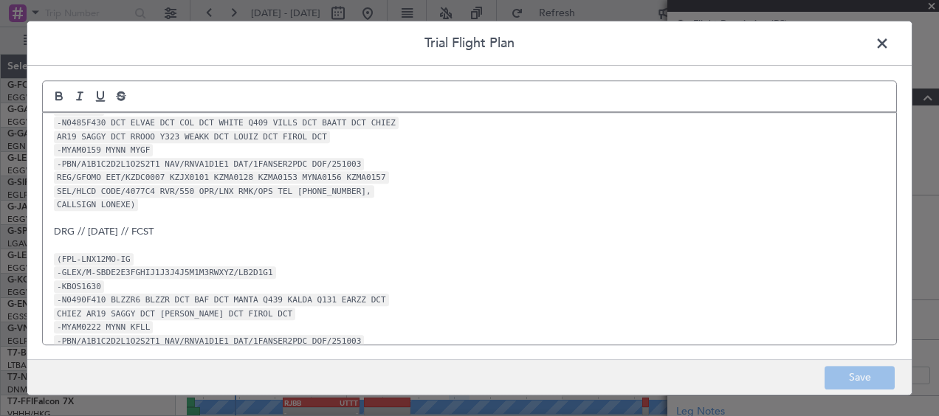
scroll to position [140, 0]
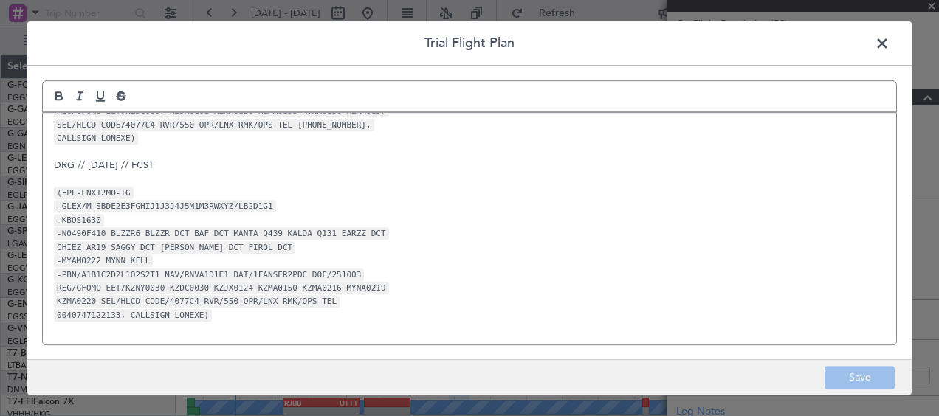
click at [889, 46] on span at bounding box center [889, 47] width 0 height 30
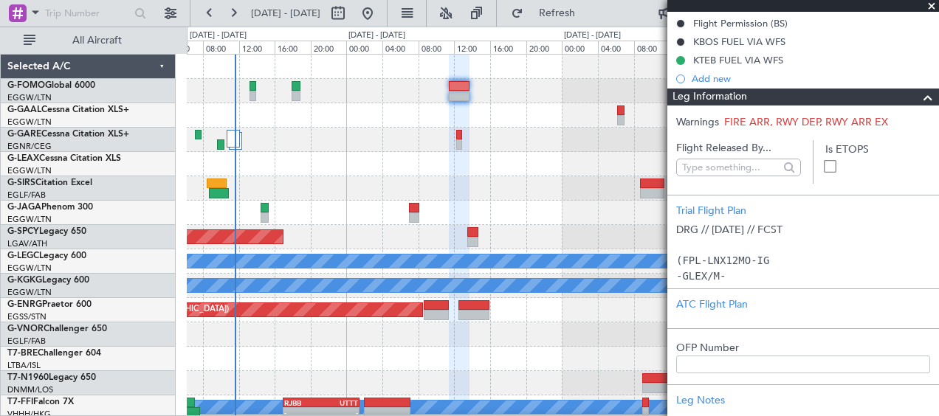
click at [919, 97] on span at bounding box center [928, 98] width 18 height 18
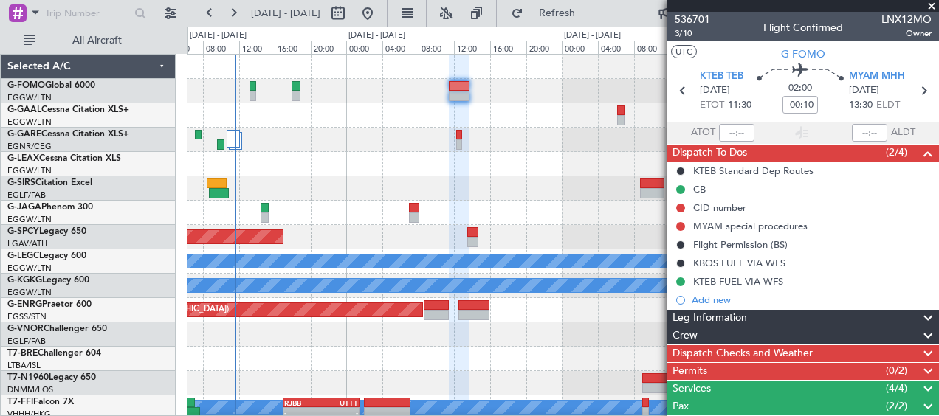
scroll to position [0, 0]
click at [713, 331] on div "Crew" at bounding box center [803, 336] width 272 height 17
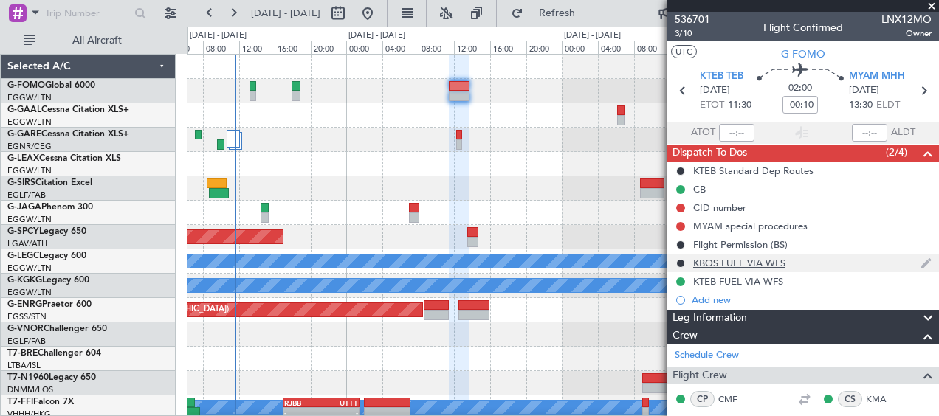
scroll to position [118, 0]
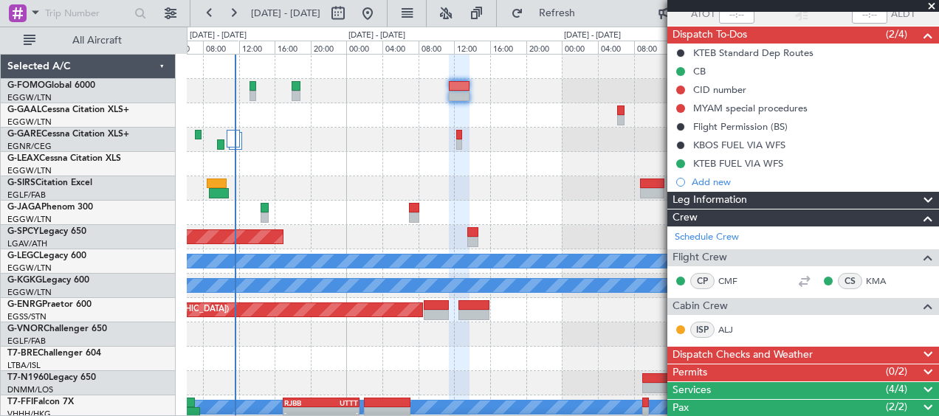
click at [921, 218] on span at bounding box center [928, 219] width 18 height 18
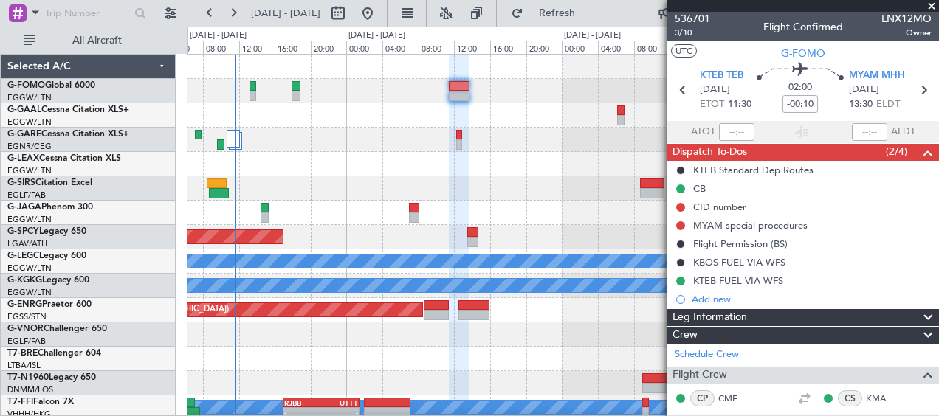
scroll to position [0, 0]
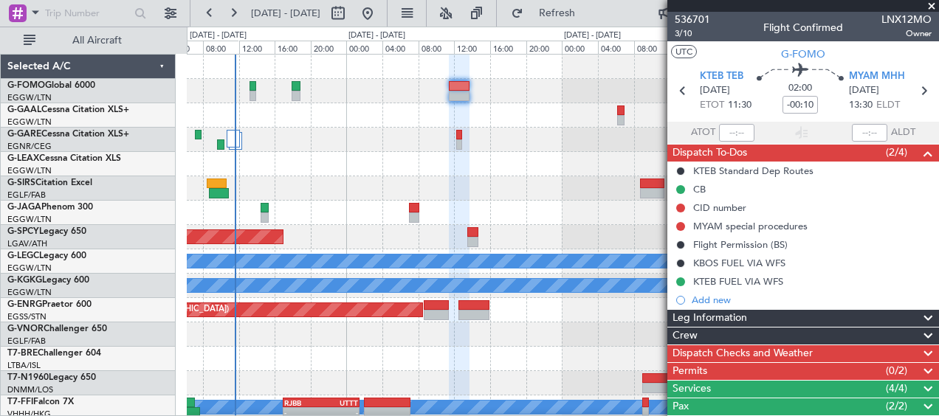
click at [926, 347] on span at bounding box center [928, 354] width 18 height 18
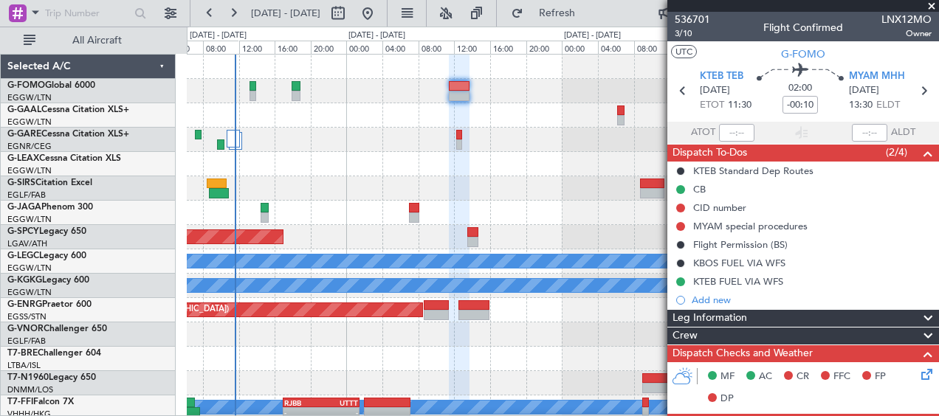
scroll to position [49, 0]
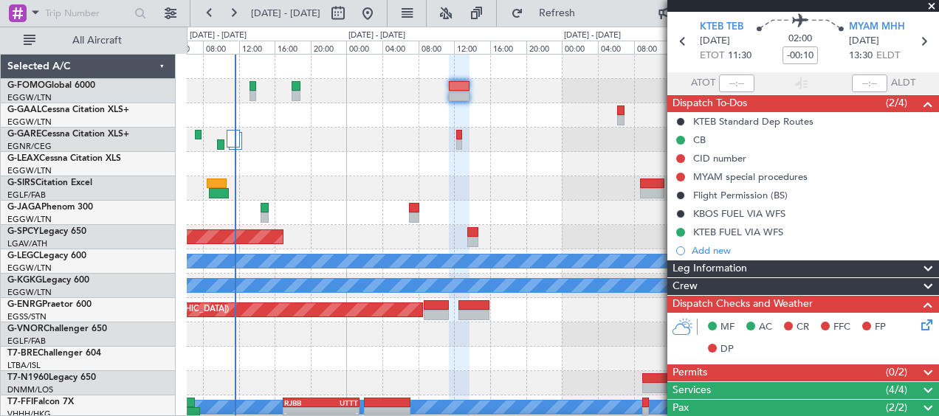
click at [918, 324] on icon at bounding box center [924, 323] width 12 height 12
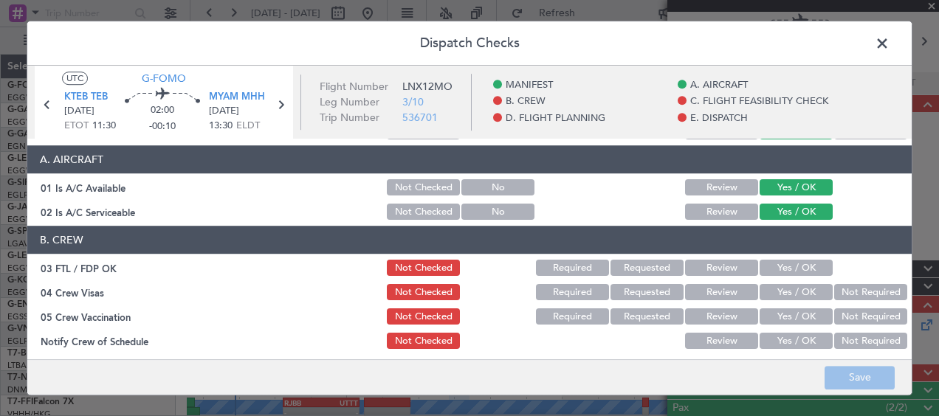
scroll to position [0, 0]
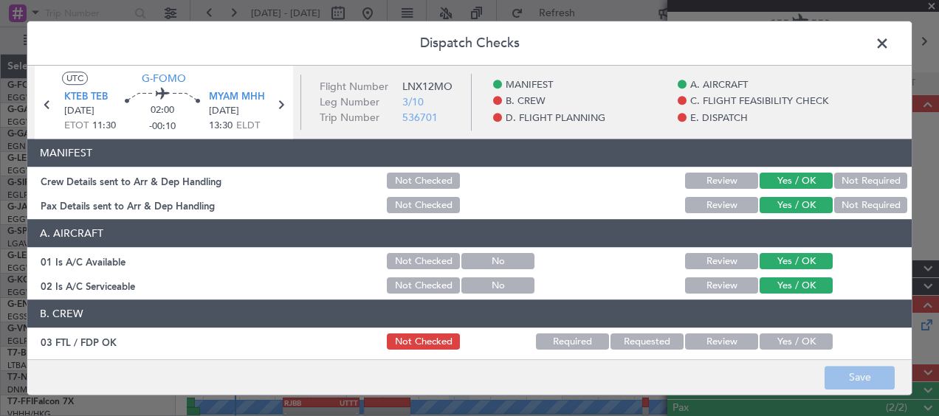
click at [889, 45] on span at bounding box center [889, 47] width 0 height 30
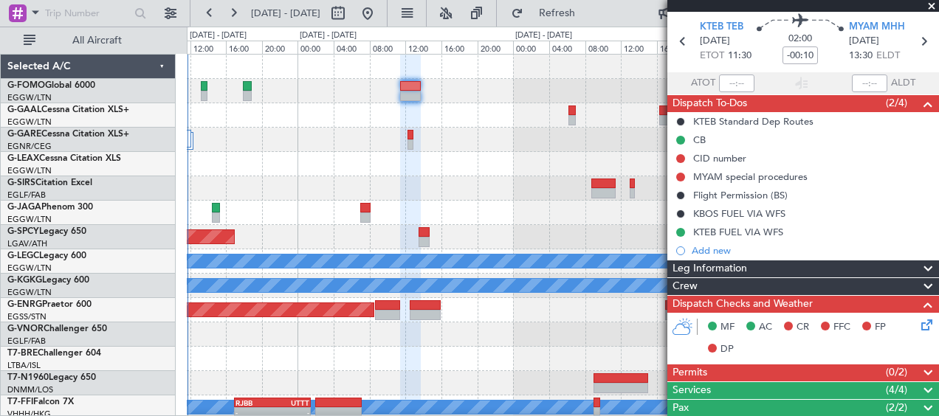
click at [929, 4] on span at bounding box center [931, 6] width 15 height 13
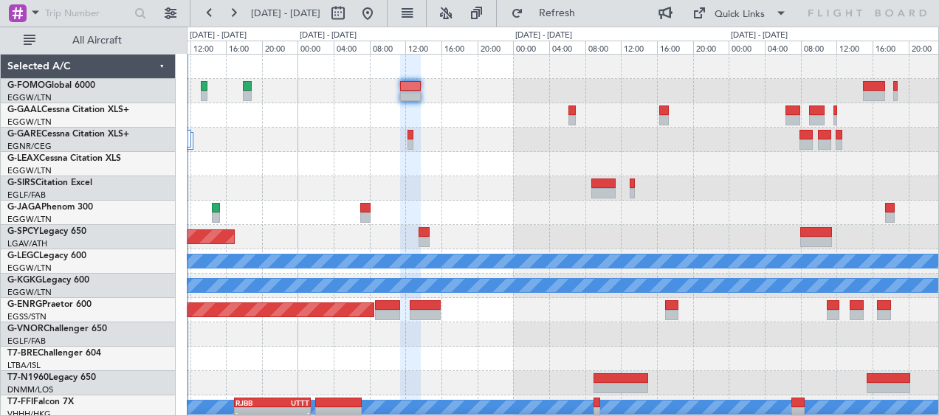
type input "0"
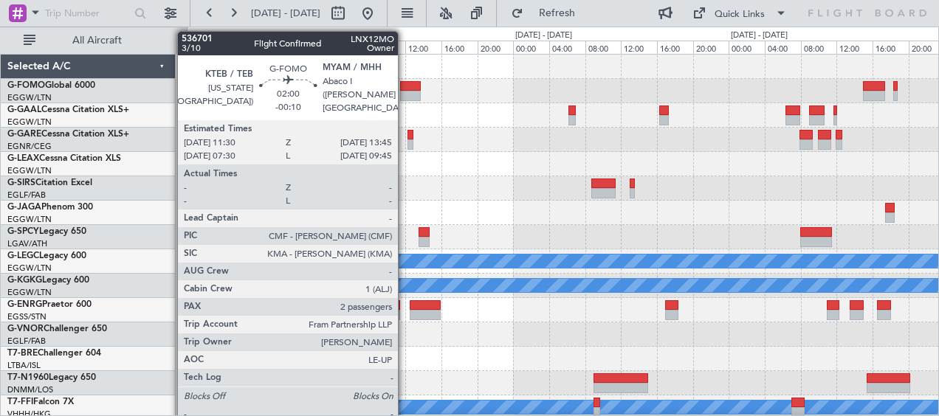
click at [404, 81] on div at bounding box center [410, 86] width 21 height 10
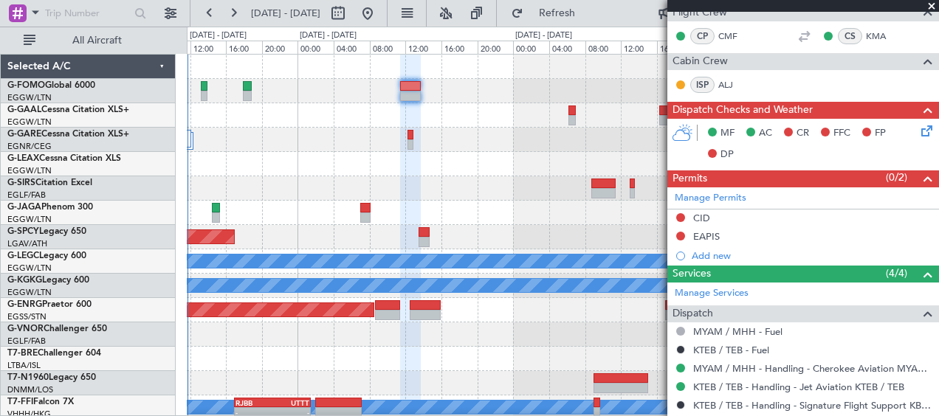
scroll to position [369, 0]
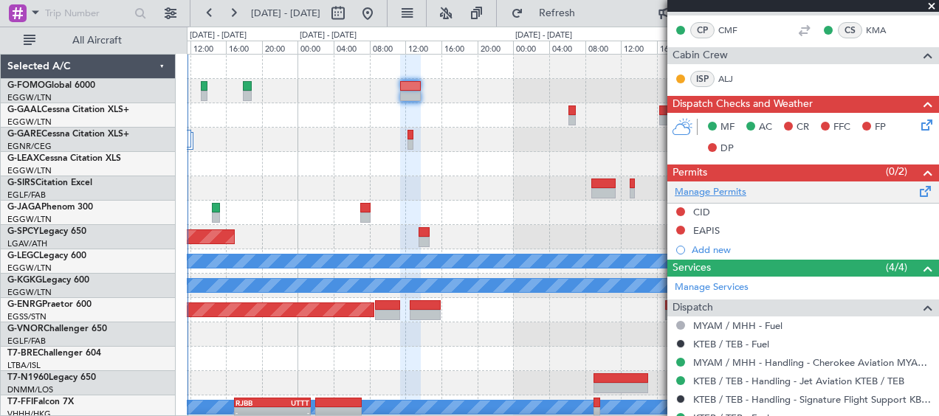
click at [731, 187] on link "Manage Permits" at bounding box center [711, 192] width 72 height 15
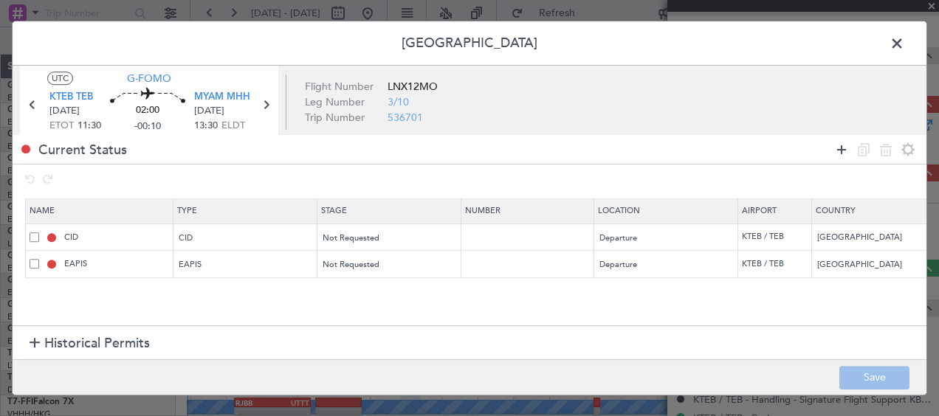
click at [843, 147] on icon at bounding box center [842, 150] width 18 height 18
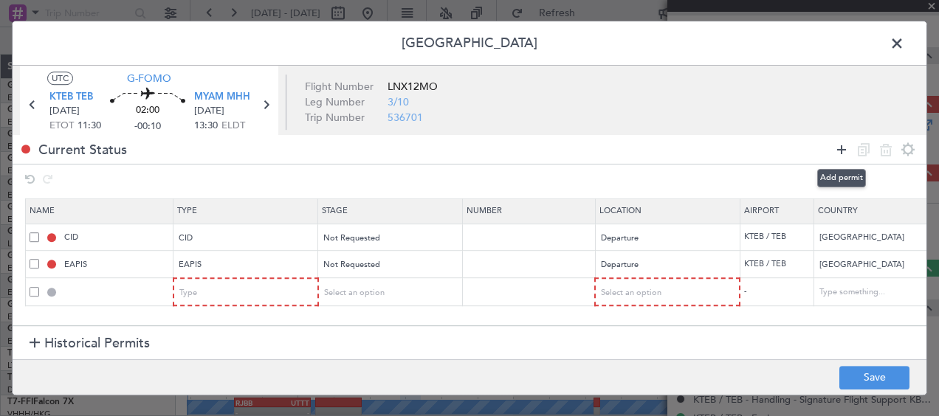
click at [842, 148] on icon at bounding box center [842, 150] width 18 height 18
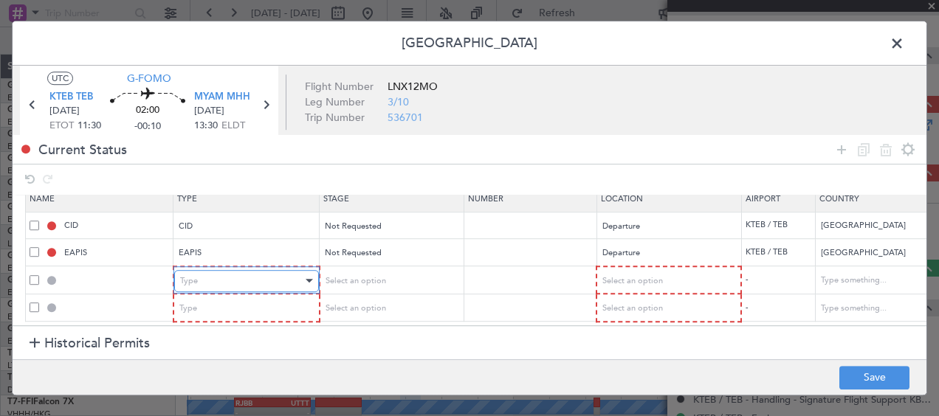
click at [210, 275] on div "Type" at bounding box center [241, 281] width 123 height 22
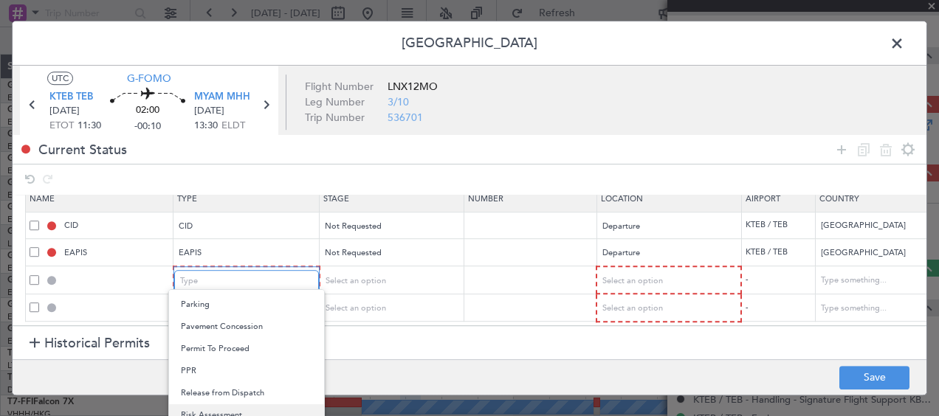
scroll to position [444, 0]
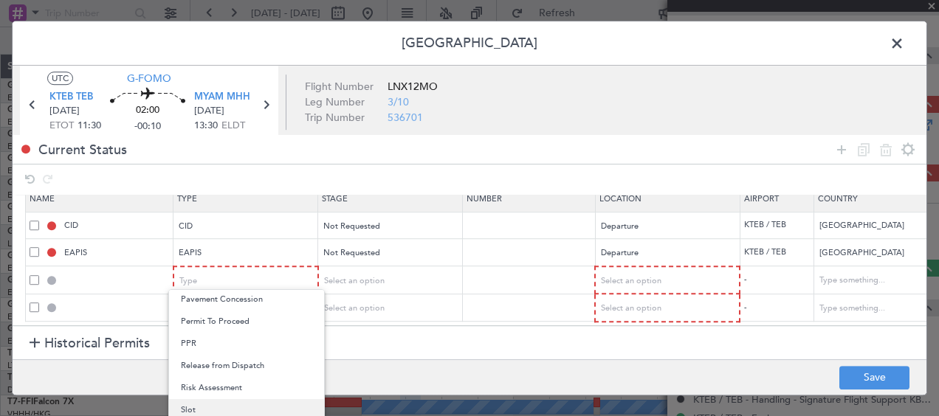
click at [210, 407] on span "Slot" at bounding box center [246, 410] width 131 height 22
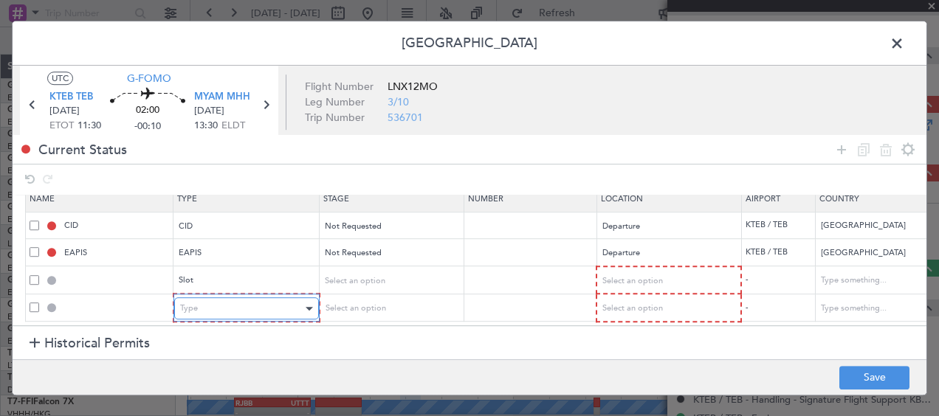
click at [203, 297] on div "Type" at bounding box center [241, 308] width 123 height 22
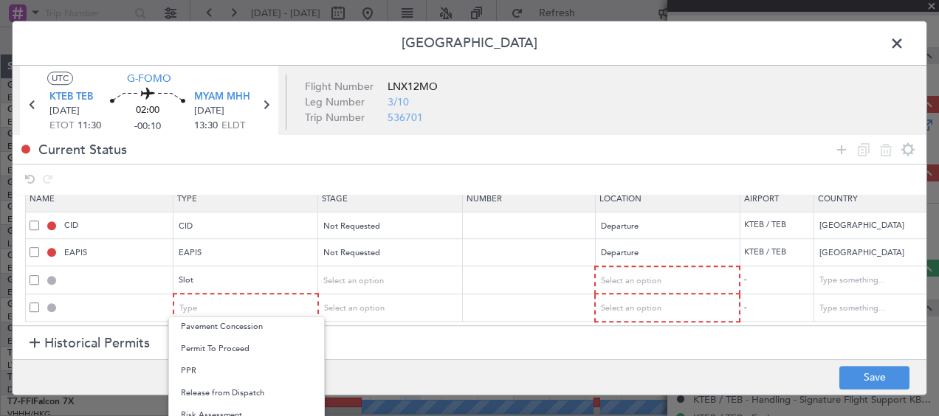
click at [357, 359] on div at bounding box center [469, 208] width 939 height 416
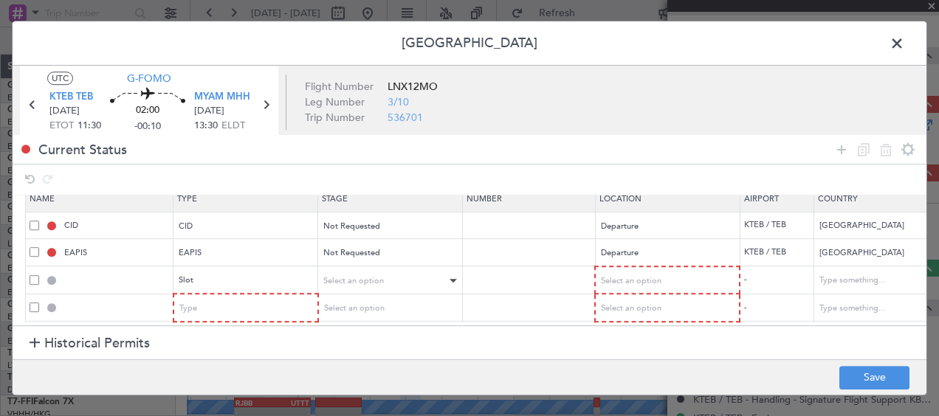
scroll to position [23, 0]
click at [264, 297] on div "Type" at bounding box center [241, 308] width 123 height 22
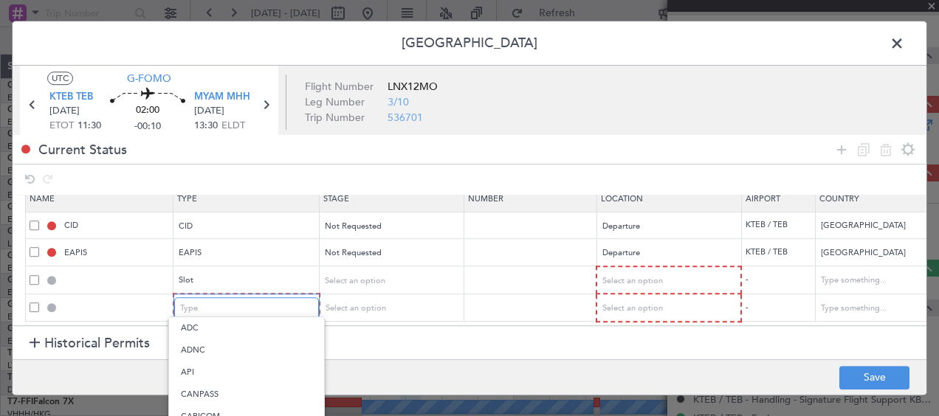
scroll to position [444, 0]
click at [368, 361] on div at bounding box center [469, 208] width 939 height 416
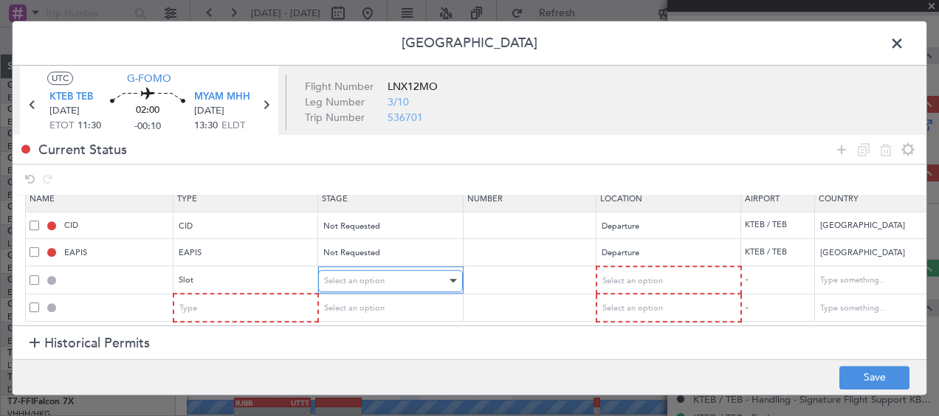
click at [367, 275] on span "Select an option" at bounding box center [354, 280] width 61 height 11
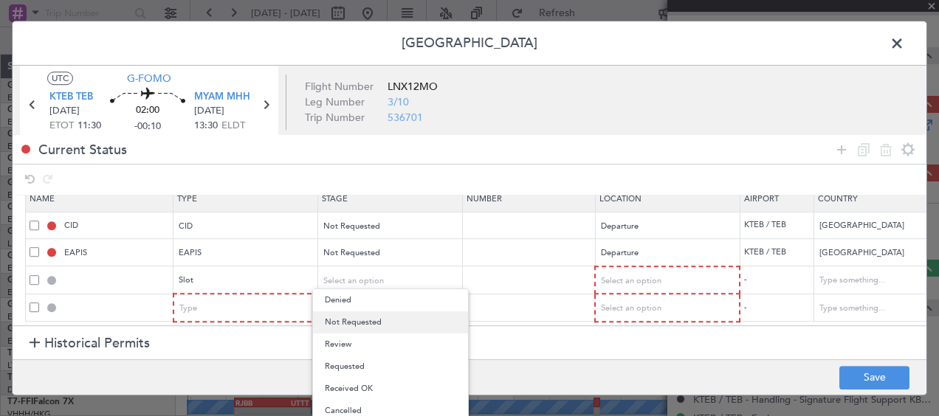
click at [373, 319] on span "Not Requested" at bounding box center [390, 322] width 131 height 22
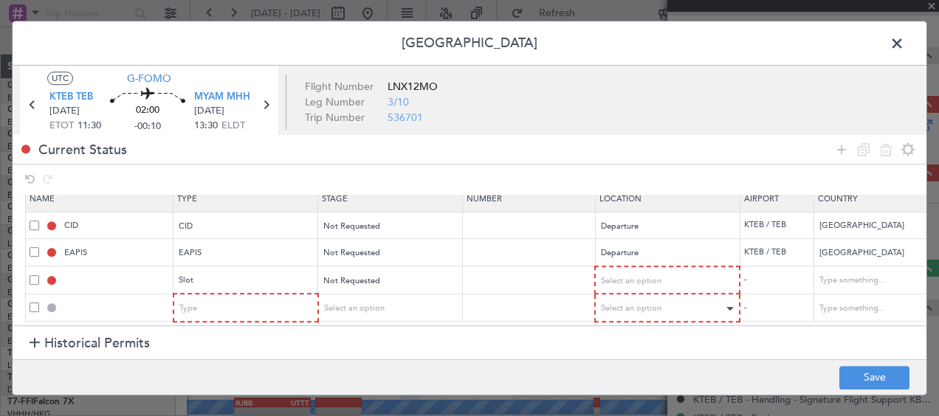
drag, startPoint x: 516, startPoint y: 377, endPoint x: 640, endPoint y: 297, distance: 147.8
click at [516, 377] on footer "Save" at bounding box center [470, 376] width 914 height 35
click at [647, 275] on span "Select an option" at bounding box center [632, 280] width 61 height 11
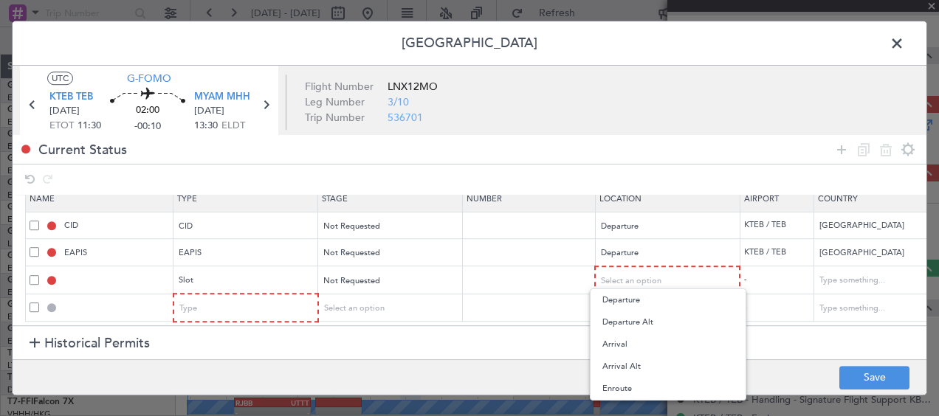
click at [627, 294] on span "Departure" at bounding box center [667, 300] width 131 height 22
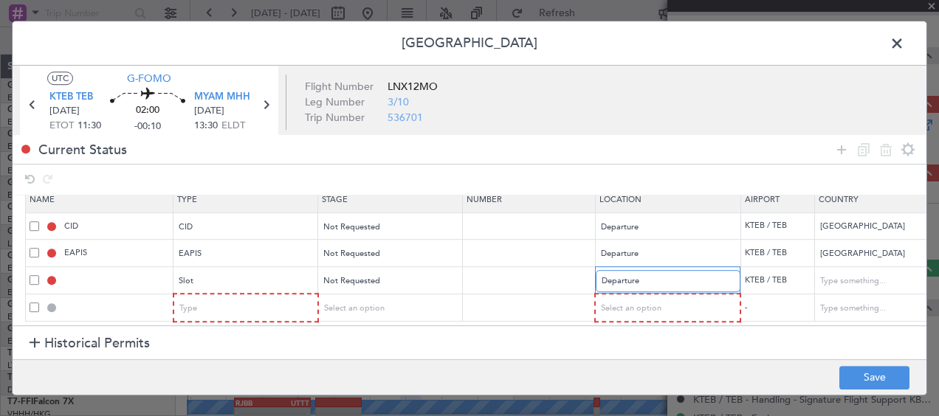
scroll to position [22, 0]
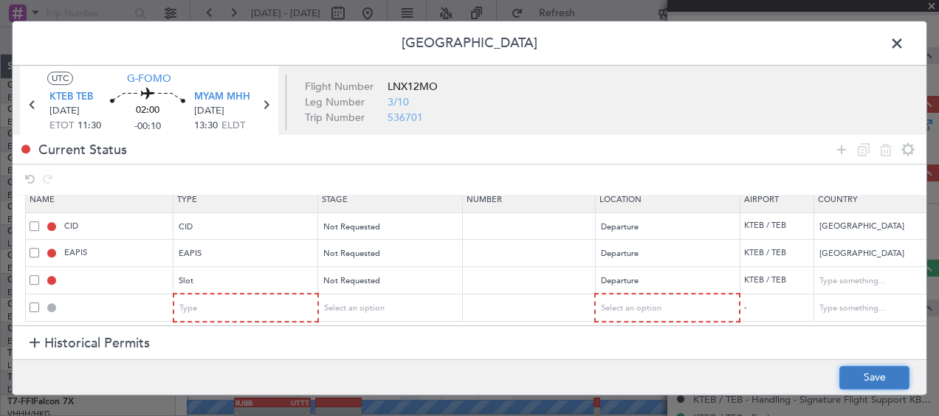
click at [870, 382] on button "Save" at bounding box center [874, 378] width 70 height 24
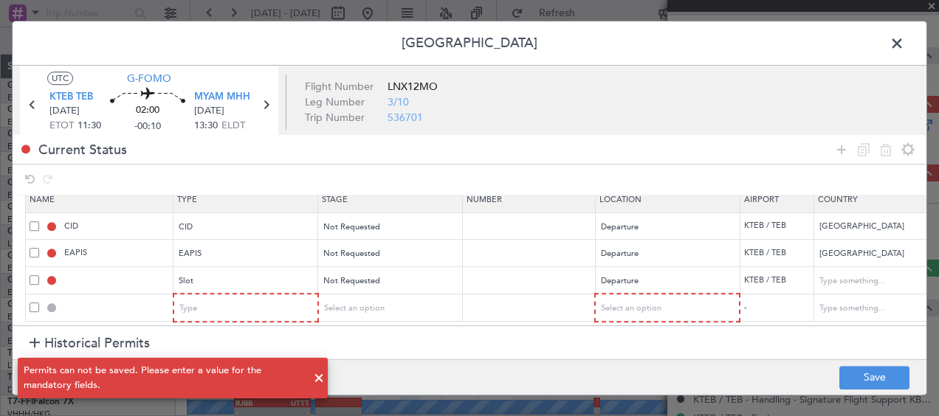
click at [323, 373] on span at bounding box center [319, 379] width 18 height 18
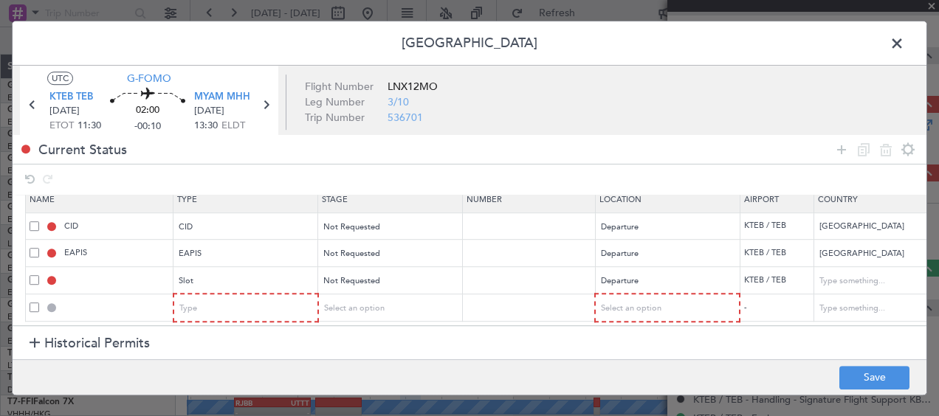
click at [32, 303] on span at bounding box center [35, 308] width 10 height 10
click at [40, 303] on input "checkbox" at bounding box center [40, 303] width 0 height 0
click at [885, 145] on icon at bounding box center [886, 150] width 18 height 18
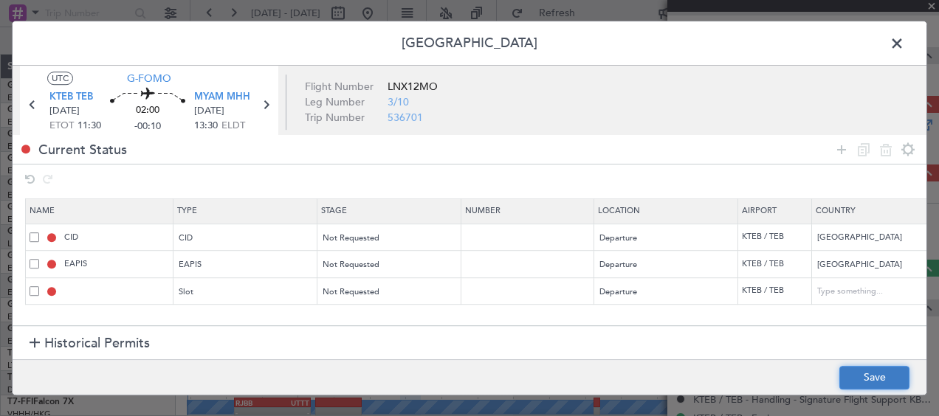
click at [892, 376] on button "Save" at bounding box center [874, 378] width 70 height 24
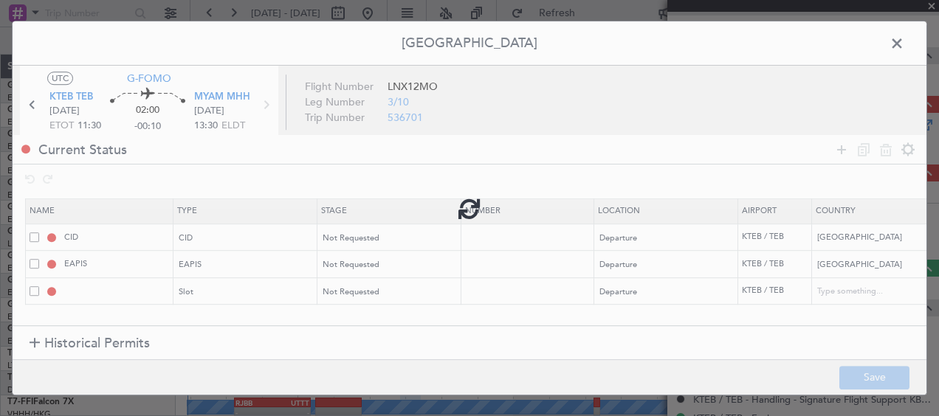
type input "KTEB DEP SLOT"
type input "[GEOGRAPHIC_DATA]"
type input "NNN"
type input "5"
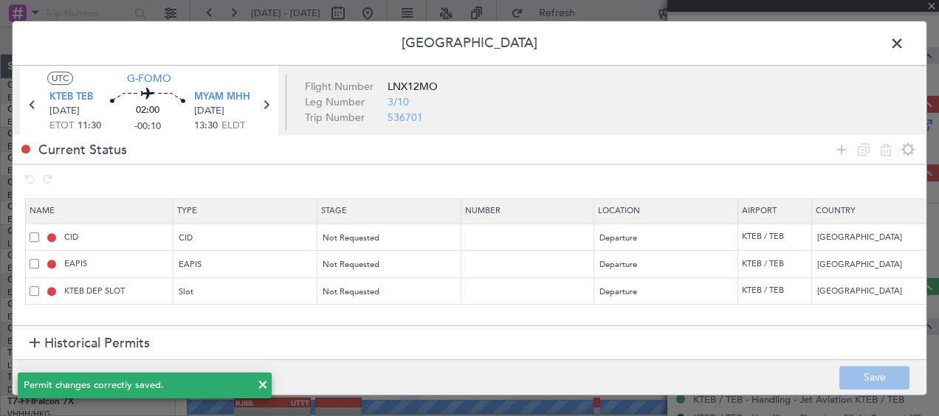
click at [904, 42] on span at bounding box center [904, 47] width 0 height 30
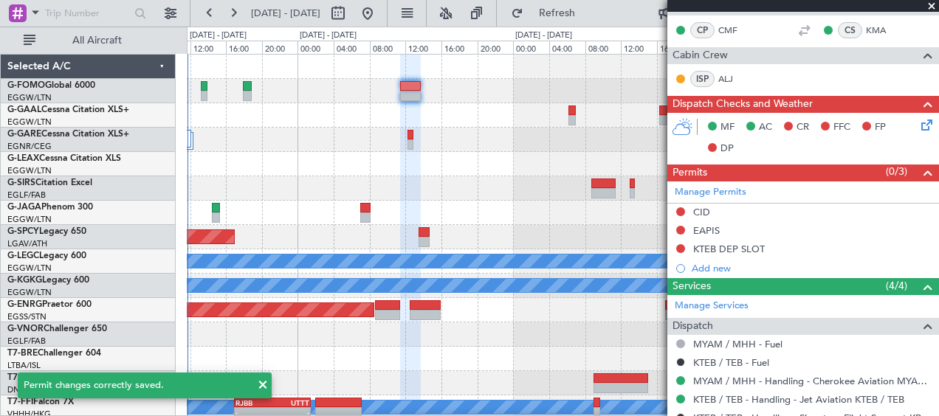
click at [600, 340] on div at bounding box center [562, 335] width 751 height 24
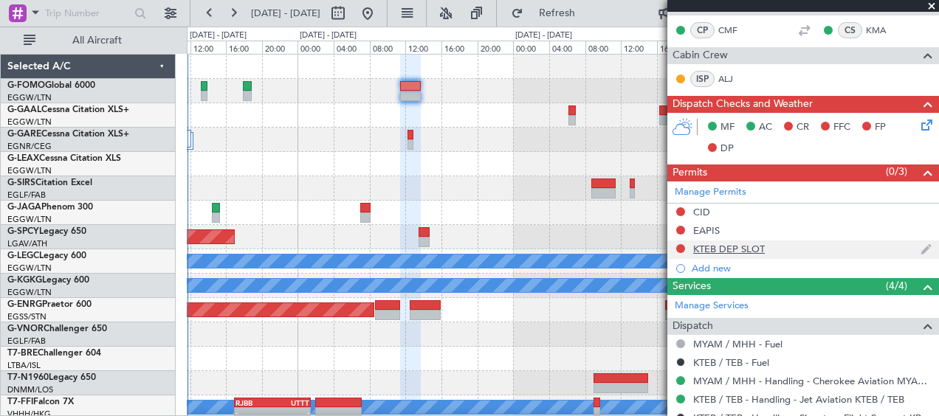
click at [753, 249] on div "KTEB DEP SLOT" at bounding box center [729, 249] width 72 height 13
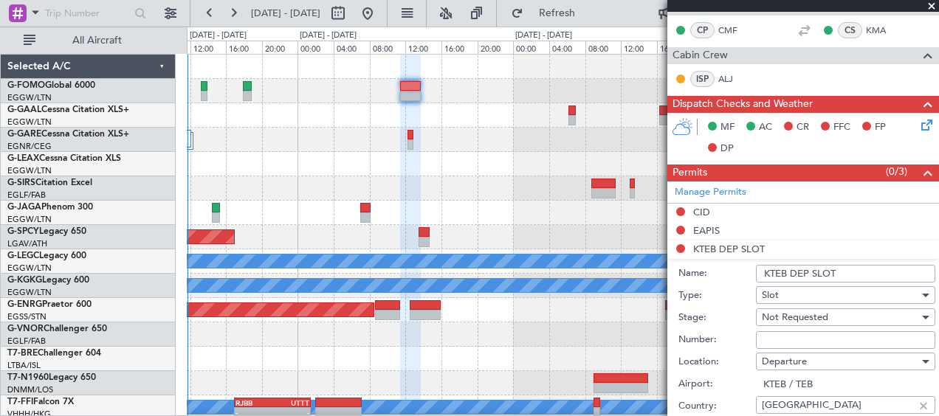
click at [872, 285] on div "Slot" at bounding box center [840, 295] width 157 height 22
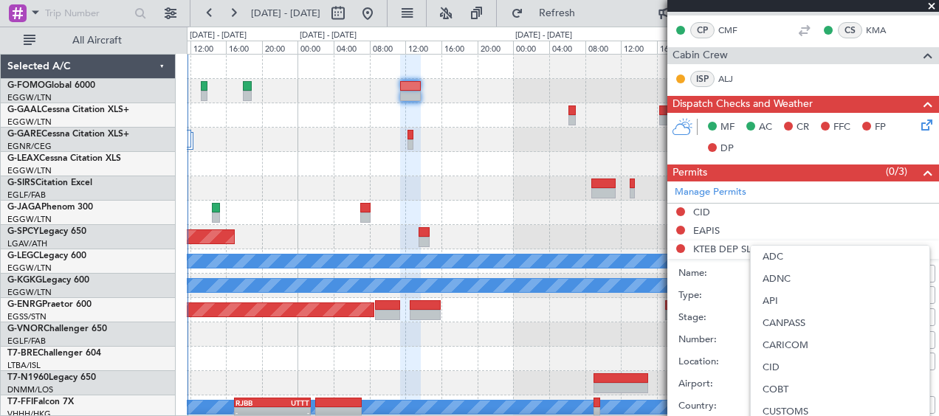
scroll to position [444, 0]
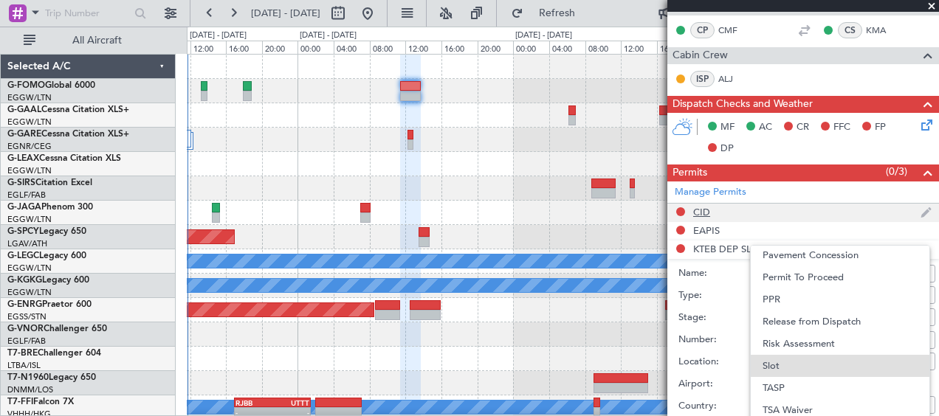
drag, startPoint x: 859, startPoint y: 221, endPoint x: 876, endPoint y: 218, distance: 17.4
click at [859, 218] on div at bounding box center [469, 208] width 939 height 416
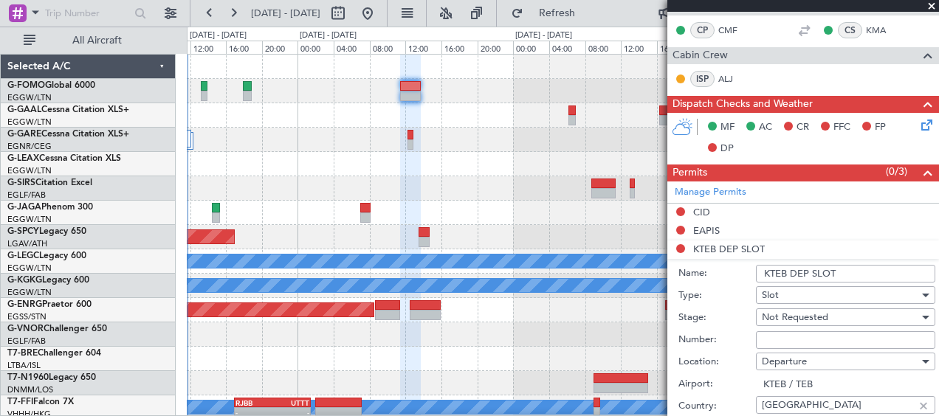
click at [872, 271] on input "KTEB DEP SLOT" at bounding box center [845, 274] width 179 height 18
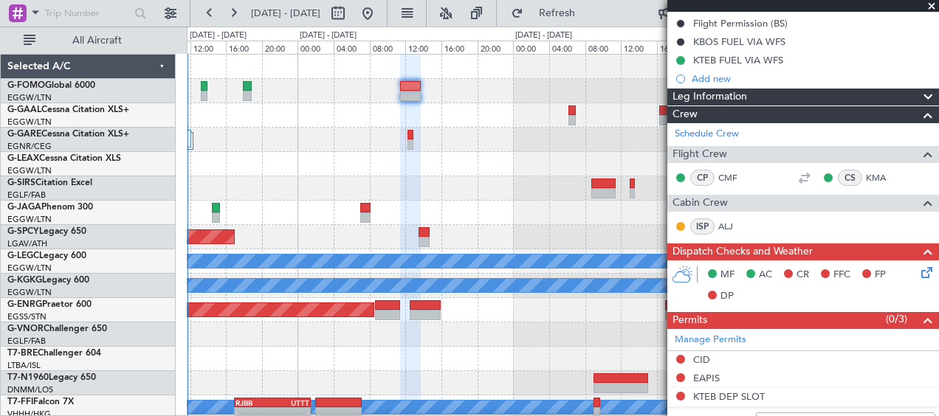
scroll to position [369, 0]
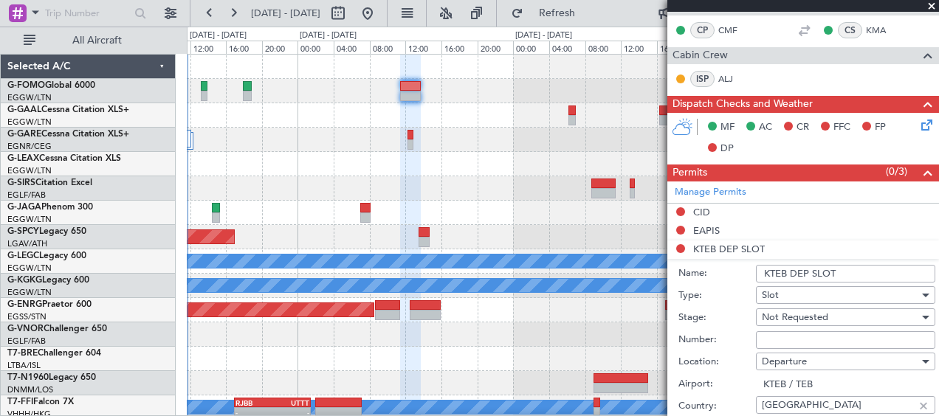
click at [861, 265] on input "KTEB DEP SLOT" at bounding box center [845, 274] width 179 height 18
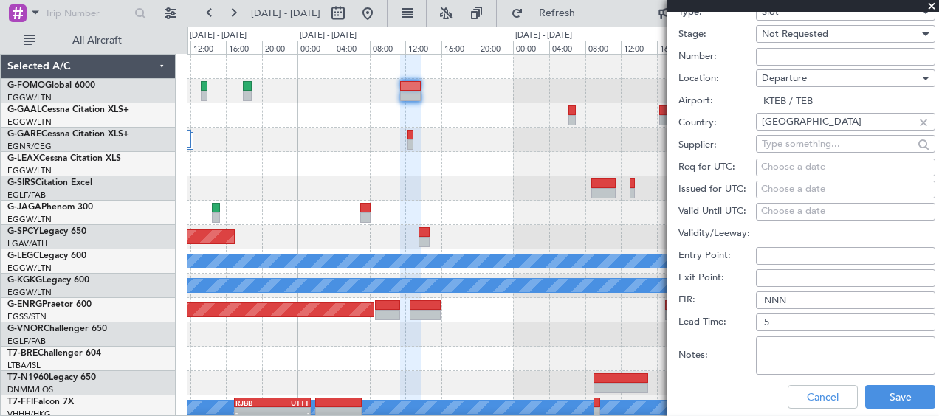
scroll to position [664, 0]
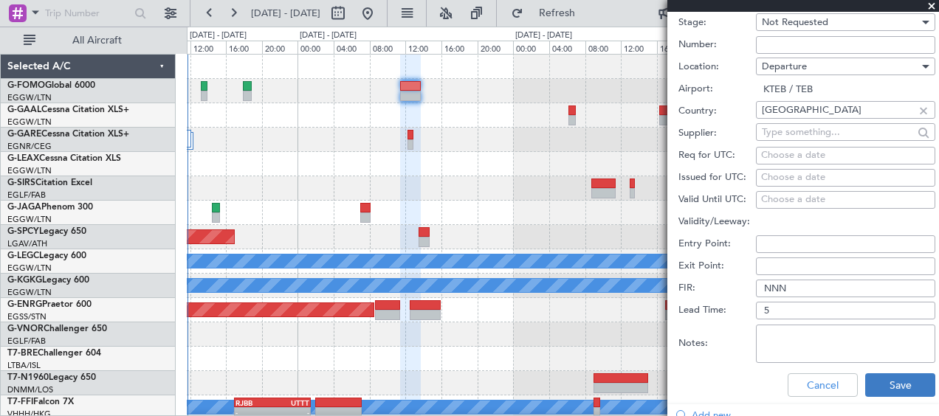
type input "KTEB DEP SLOT 1130z"
click at [869, 391] on button "Save" at bounding box center [900, 385] width 70 height 24
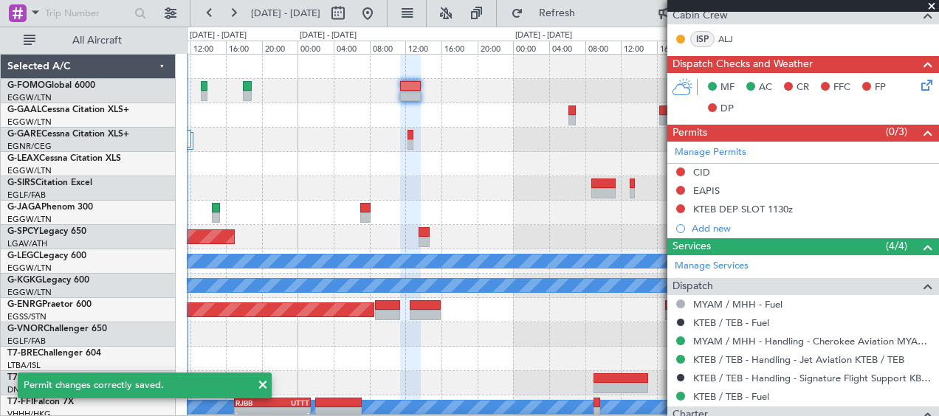
scroll to position [357, 0]
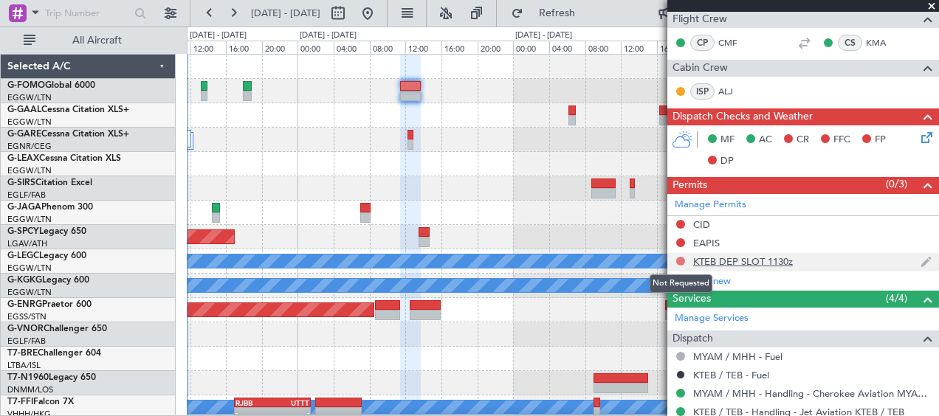
click at [682, 260] on button at bounding box center [680, 261] width 9 height 9
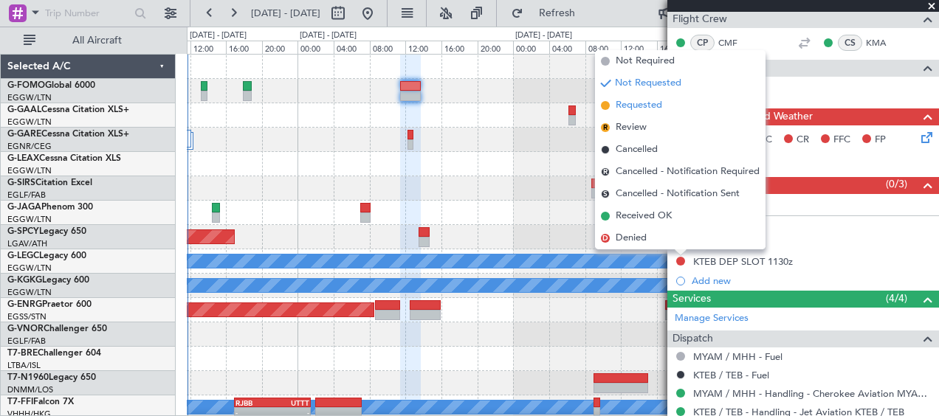
click at [645, 109] on span "Requested" at bounding box center [639, 105] width 47 height 15
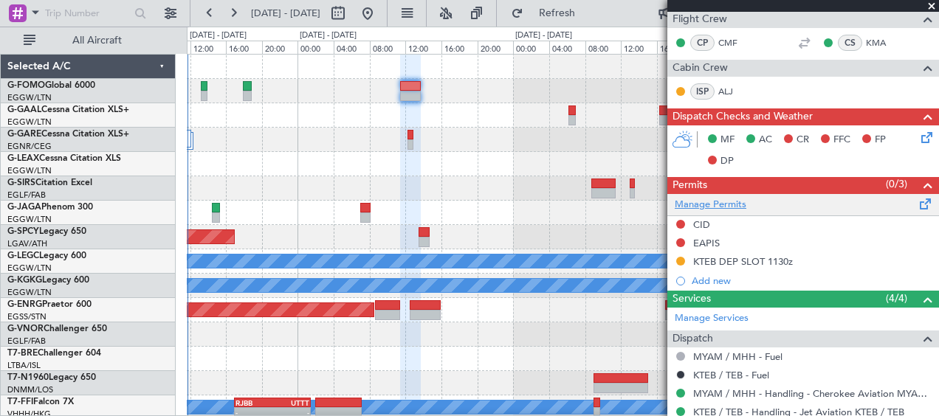
click at [698, 204] on link "Manage Permits" at bounding box center [711, 205] width 72 height 15
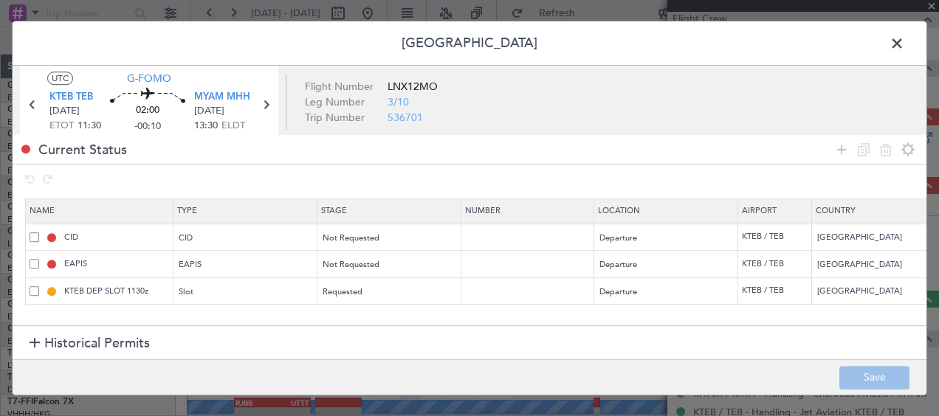
click at [32, 291] on span at bounding box center [35, 291] width 10 height 10
click at [40, 286] on input "checkbox" at bounding box center [40, 286] width 0 height 0
click at [889, 150] on icon at bounding box center [886, 150] width 18 height 18
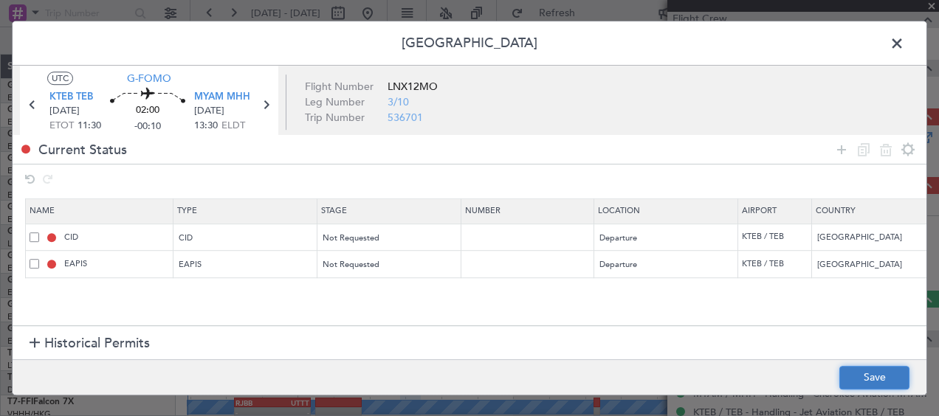
click at [854, 370] on button "Save" at bounding box center [874, 378] width 70 height 24
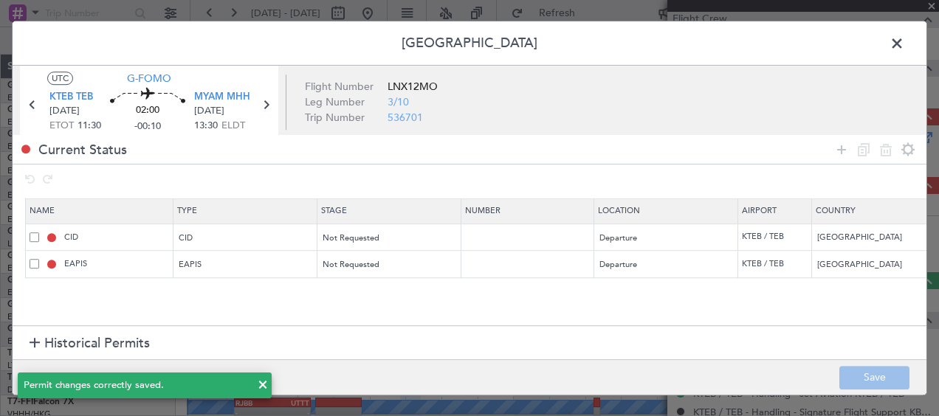
click at [904, 41] on span at bounding box center [904, 47] width 0 height 30
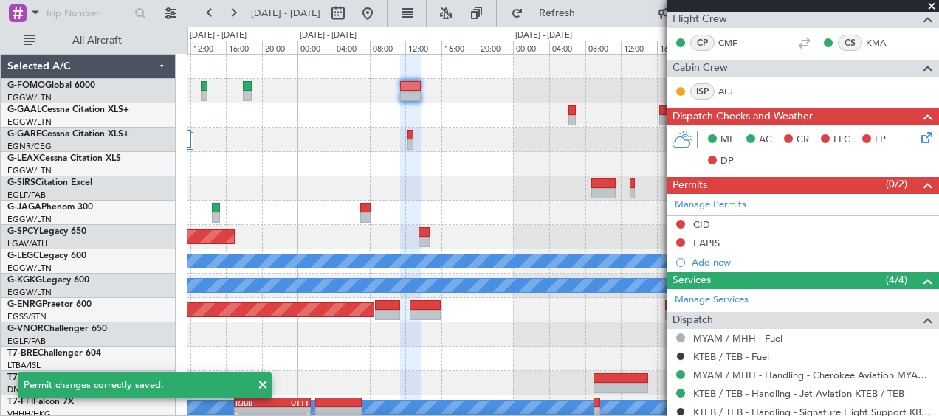
click at [480, 140] on div at bounding box center [562, 140] width 751 height 24
click at [926, 4] on span at bounding box center [931, 6] width 15 height 13
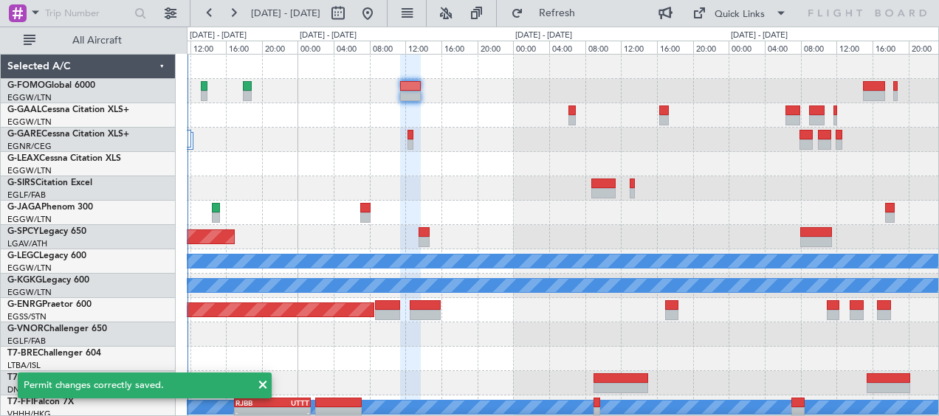
type input "0"
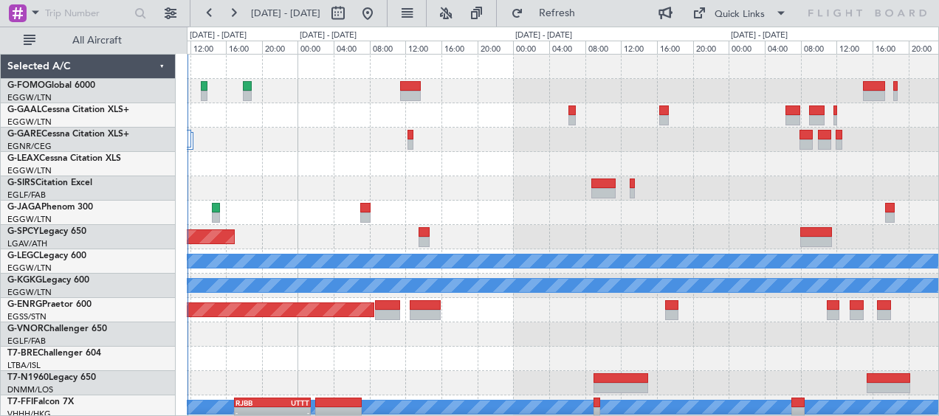
scroll to position [0, 0]
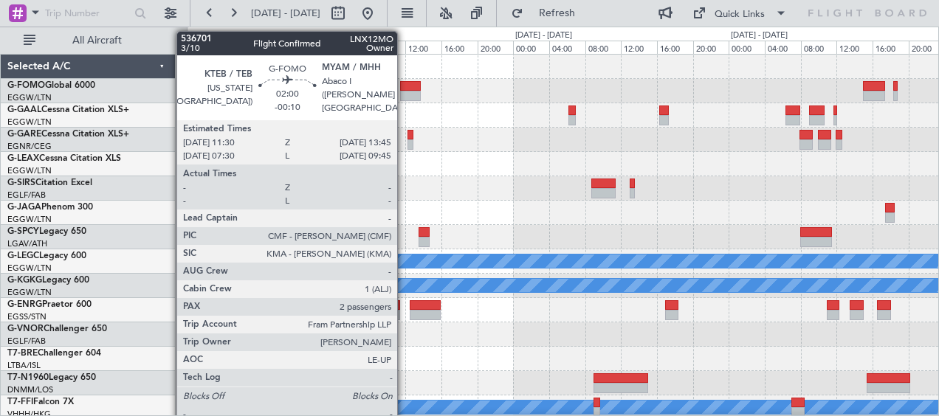
click at [404, 85] on div at bounding box center [410, 86] width 21 height 10
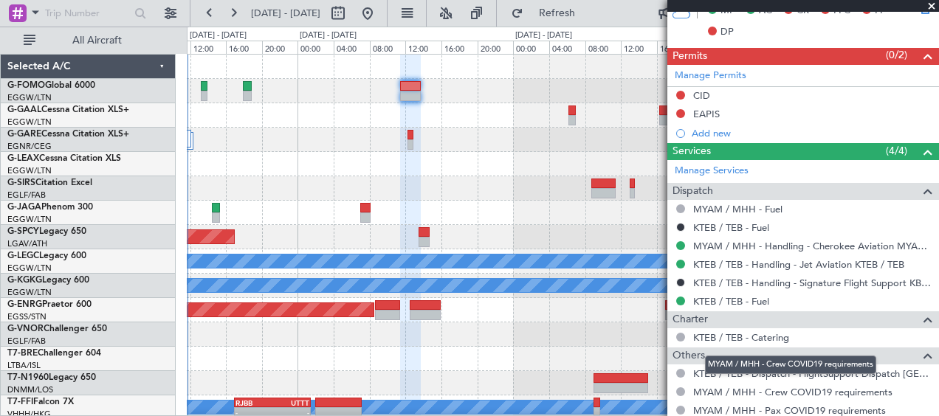
scroll to position [633, 0]
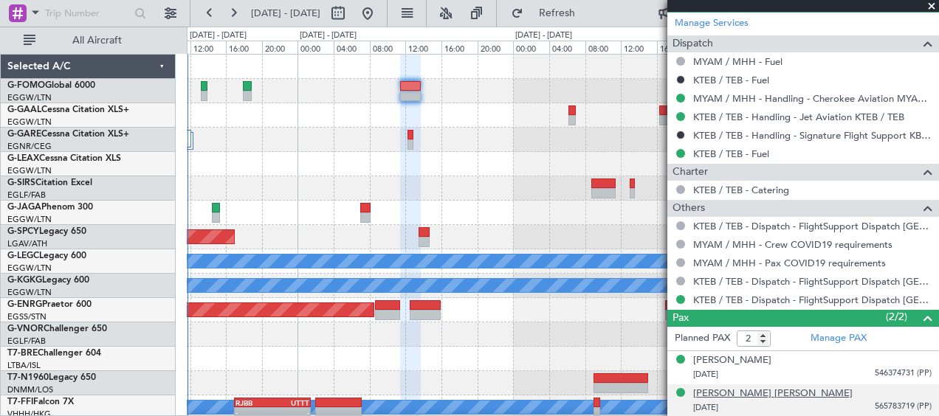
click at [739, 387] on div "[PERSON_NAME] [PERSON_NAME]" at bounding box center [772, 394] width 159 height 15
click at [526, 185] on div at bounding box center [562, 188] width 751 height 24
click at [925, 324] on div "Pax (2/2)" at bounding box center [803, 318] width 272 height 17
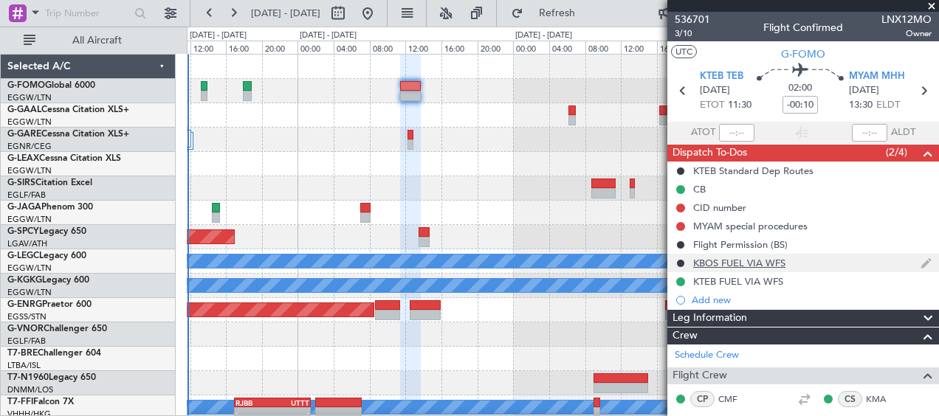
scroll to position [148, 0]
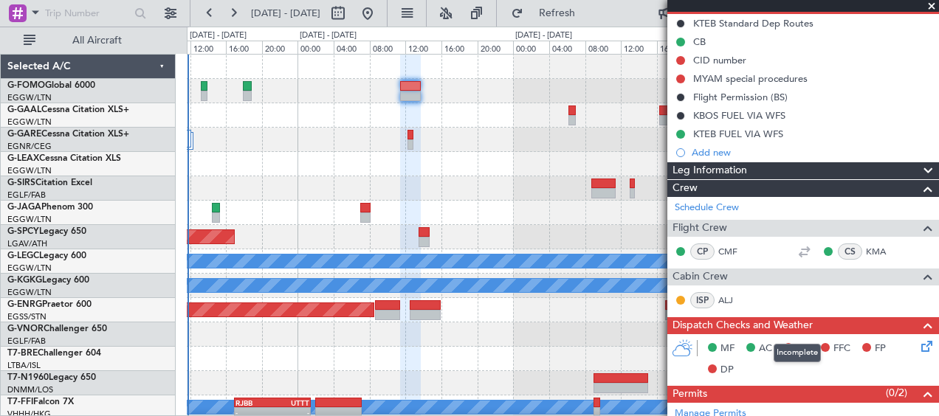
click at [919, 320] on span at bounding box center [928, 326] width 18 height 18
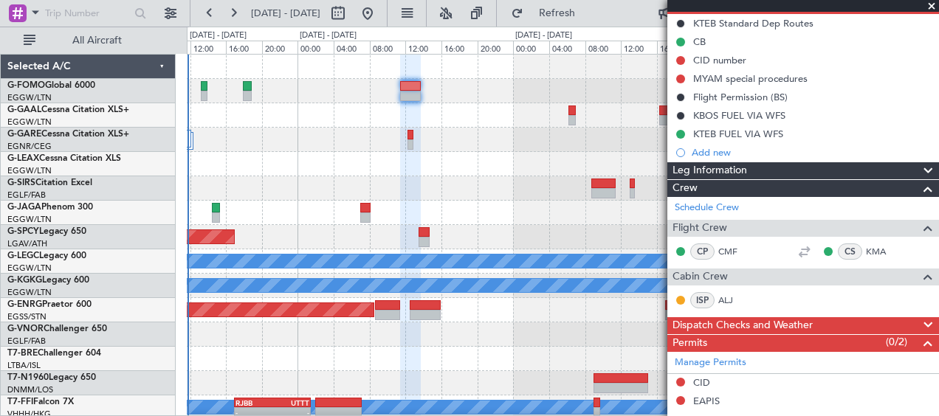
click at [924, 339] on span at bounding box center [928, 343] width 18 height 18
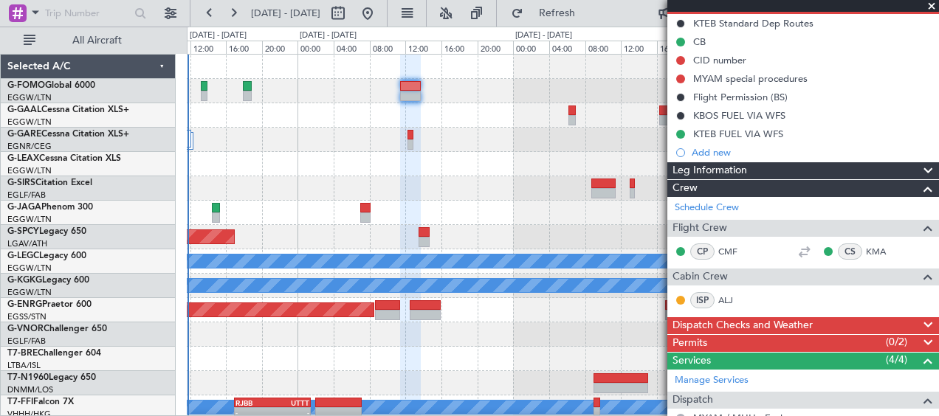
click at [930, 6] on span at bounding box center [931, 6] width 15 height 13
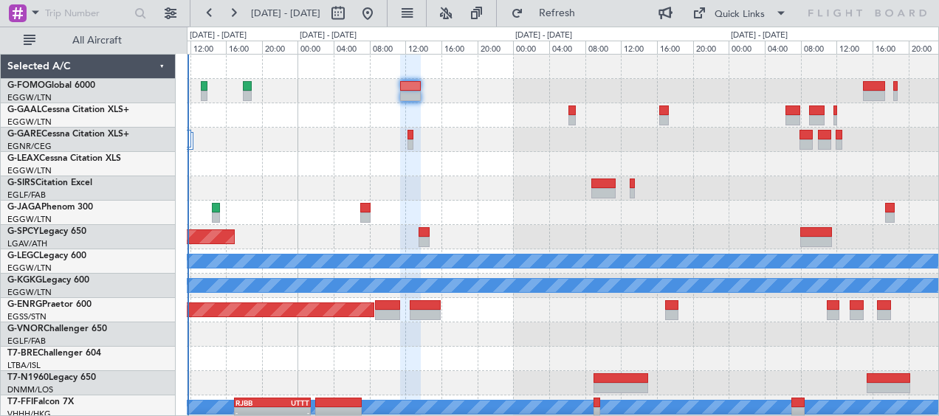
type input "0"
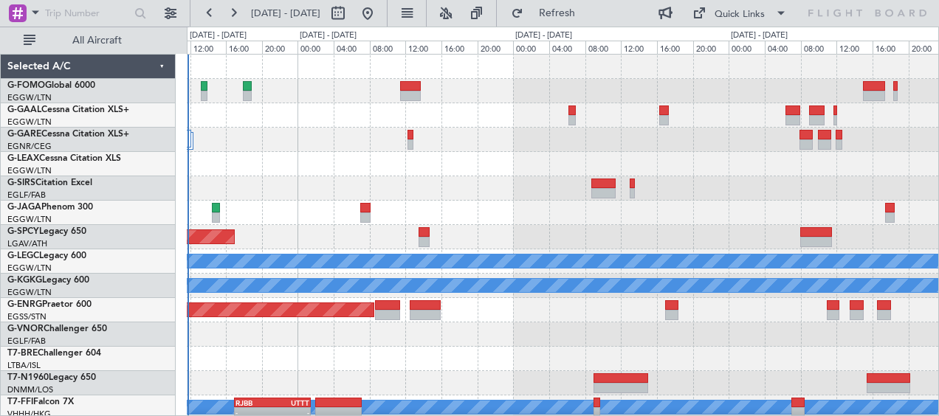
click at [526, 200] on div at bounding box center [562, 188] width 751 height 24
click at [411, 362] on div at bounding box center [562, 359] width 751 height 24
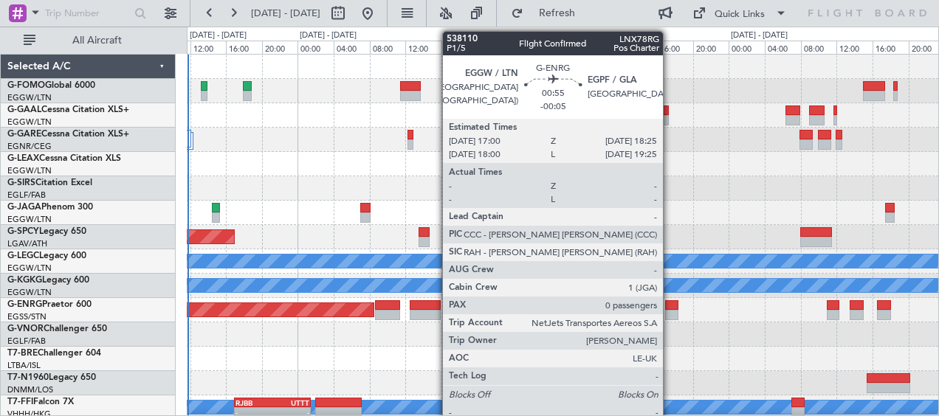
click at [669, 303] on div at bounding box center [671, 305] width 13 height 10
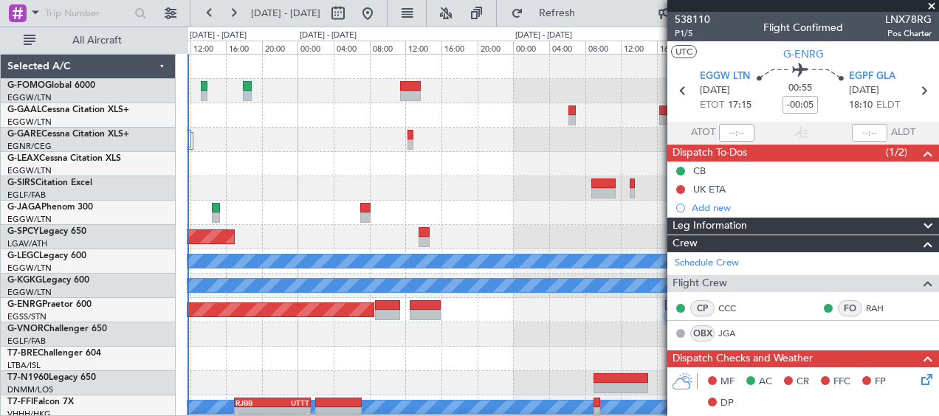
click at [930, 4] on span at bounding box center [931, 6] width 15 height 13
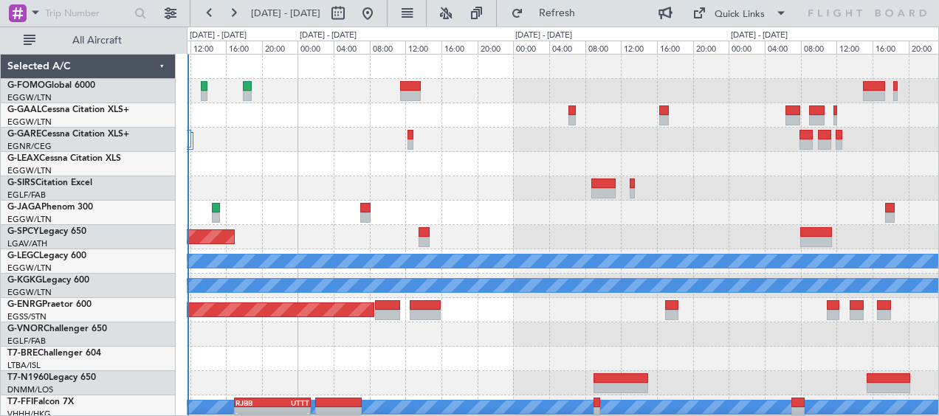
click at [512, 181] on div at bounding box center [562, 188] width 751 height 24
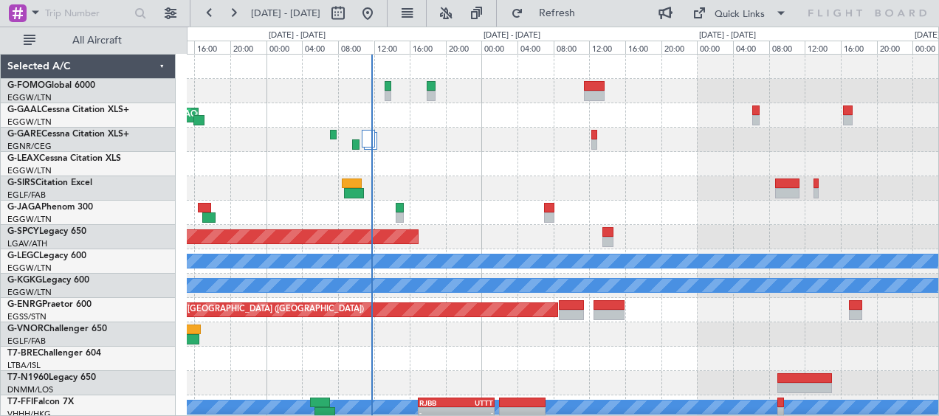
click at [450, 160] on div at bounding box center [562, 164] width 751 height 24
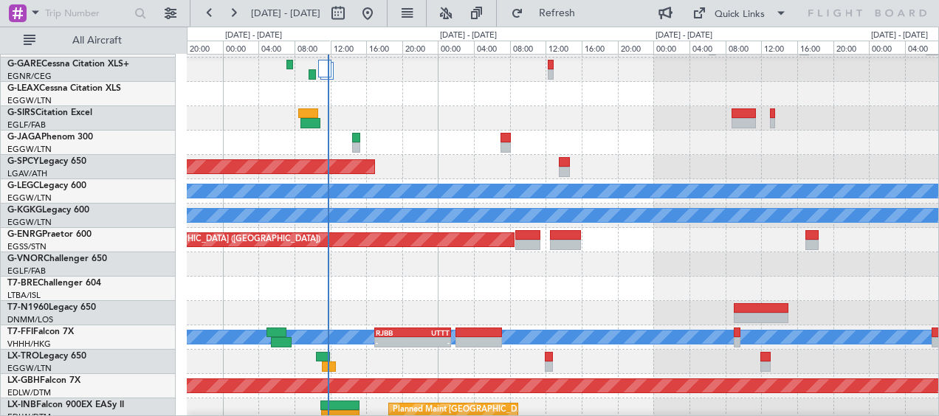
click at [261, 252] on div "AOG Maint Dusseldorf Planned [GEOGRAPHIC_DATA] Planned Maint [GEOGRAPHIC_DATA] …" at bounding box center [562, 398] width 751 height 828
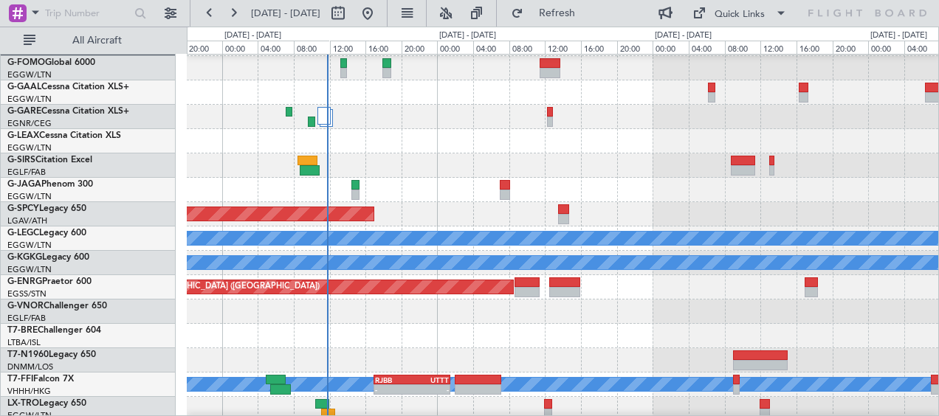
scroll to position [0, 0]
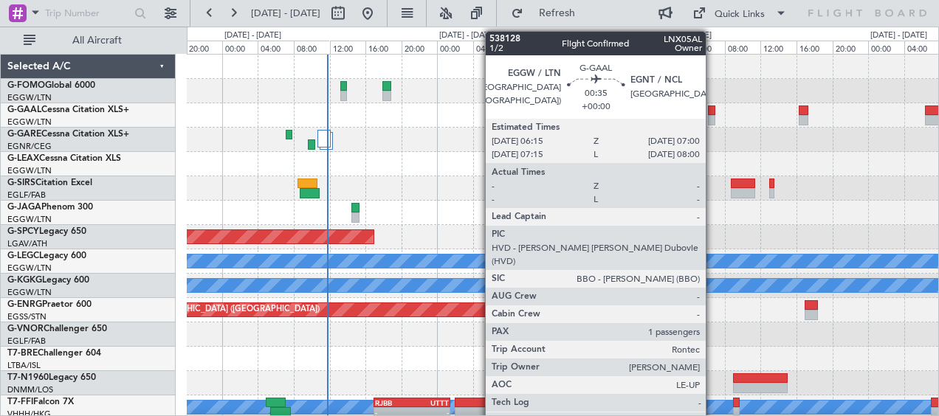
click at [712, 109] on div at bounding box center [711, 111] width 7 height 10
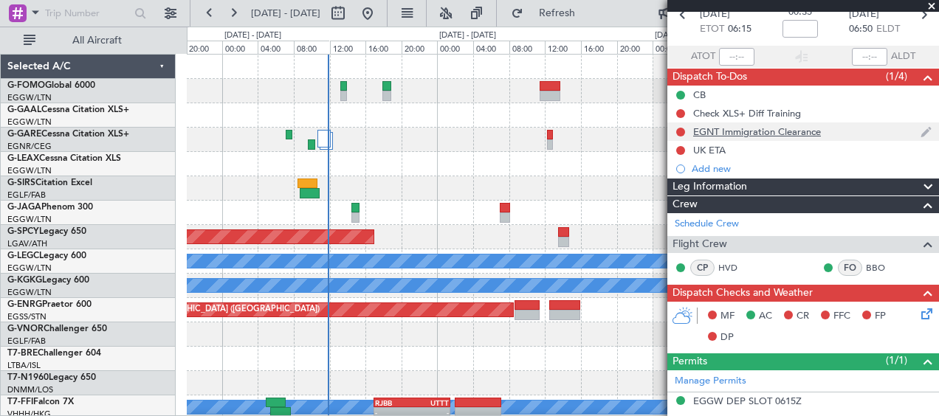
scroll to position [74, 0]
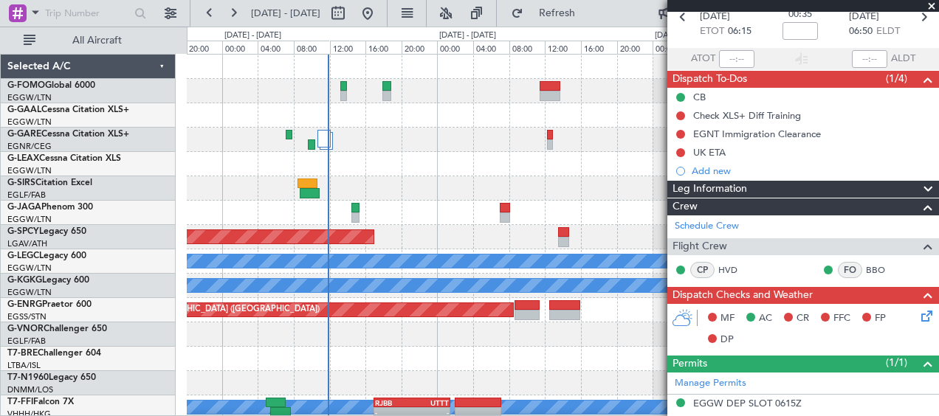
click at [737, 184] on span "Leg Information" at bounding box center [709, 189] width 75 height 17
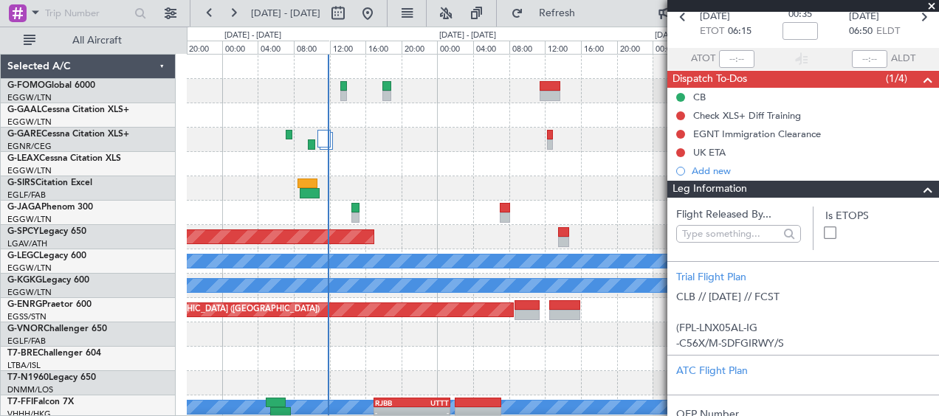
click at [737, 184] on span "Leg Information" at bounding box center [709, 189] width 75 height 17
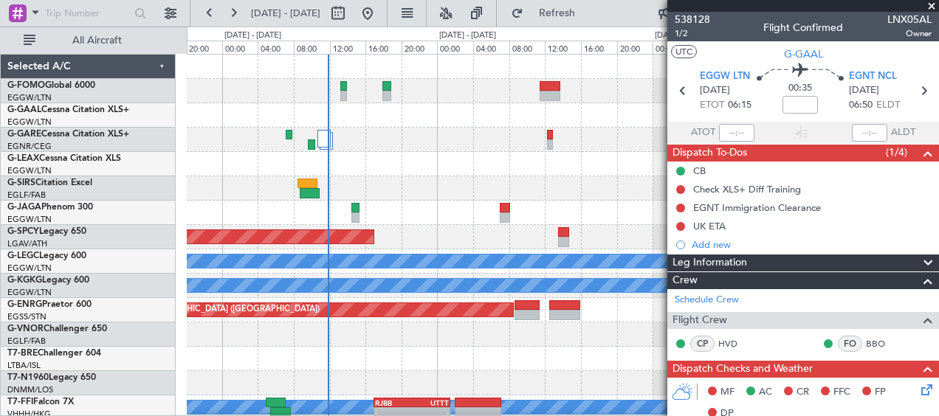
scroll to position [0, 0]
click at [934, 4] on span at bounding box center [931, 6] width 15 height 13
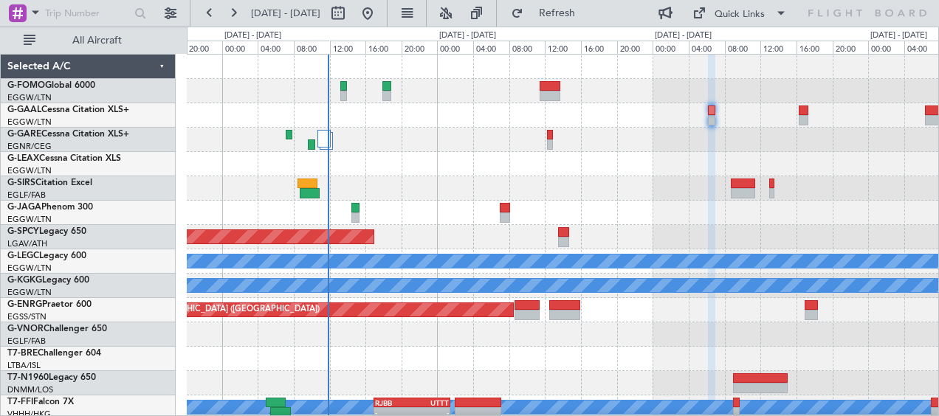
type input "0"
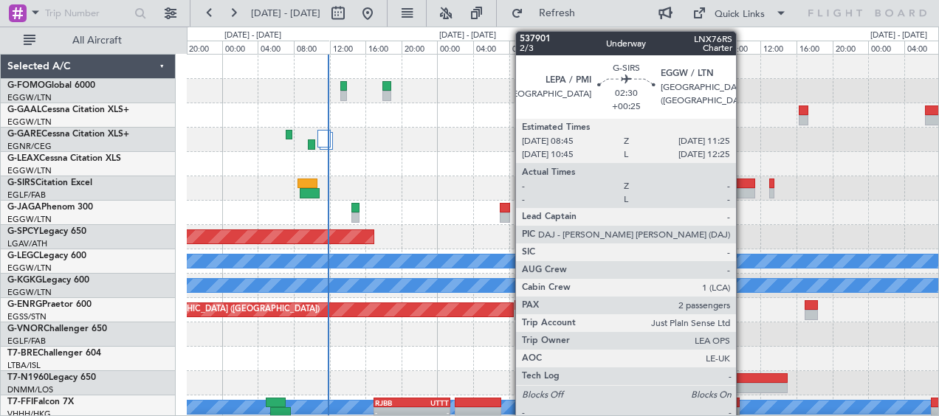
click at [743, 183] on div at bounding box center [743, 184] width 24 height 10
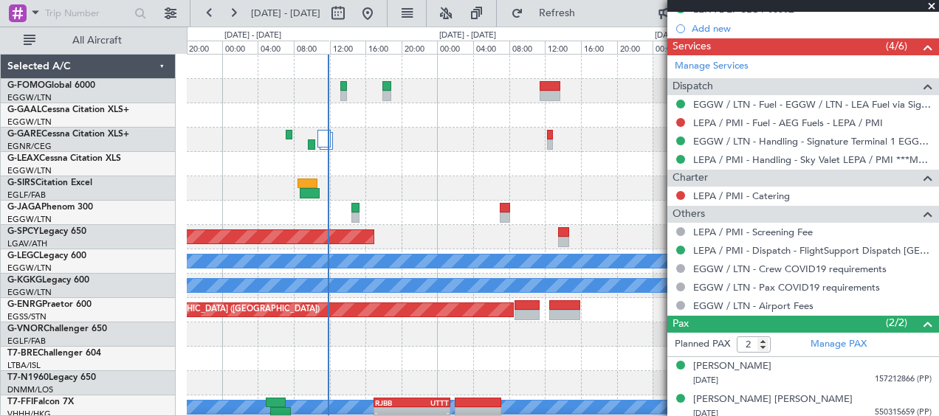
scroll to position [517, 0]
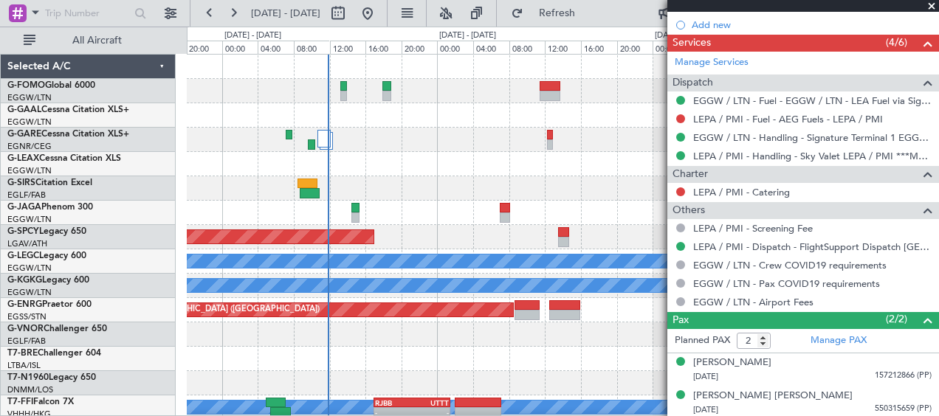
click at [931, 4] on span at bounding box center [931, 6] width 15 height 13
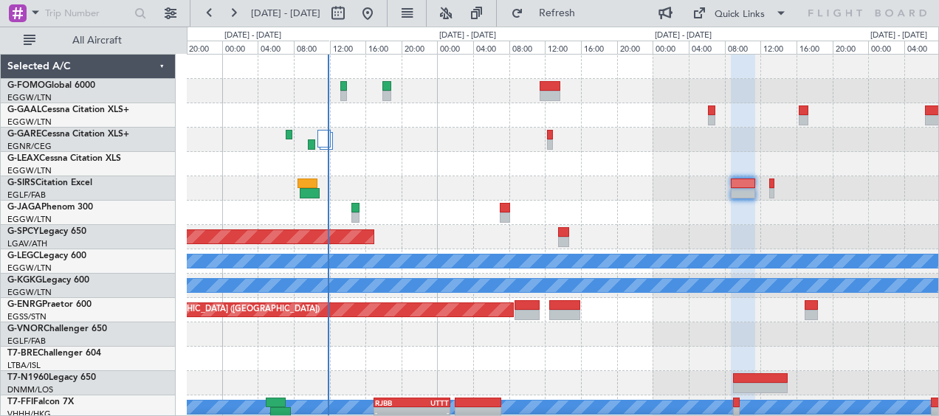
type input "0"
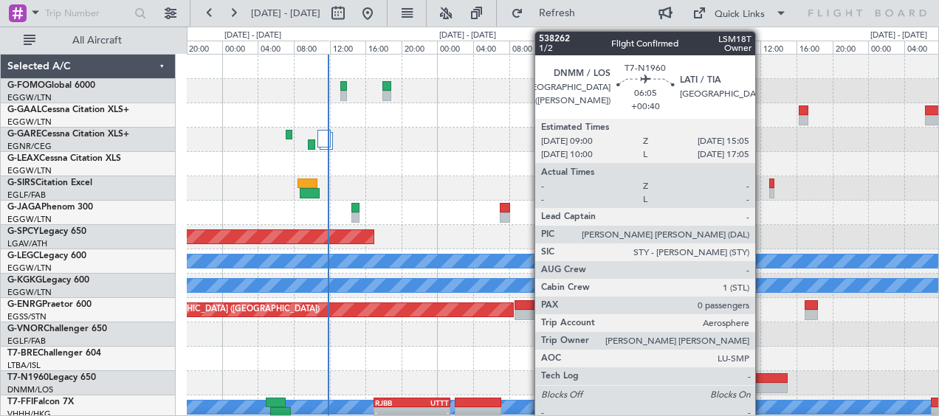
click at [762, 381] on div at bounding box center [760, 378] width 55 height 10
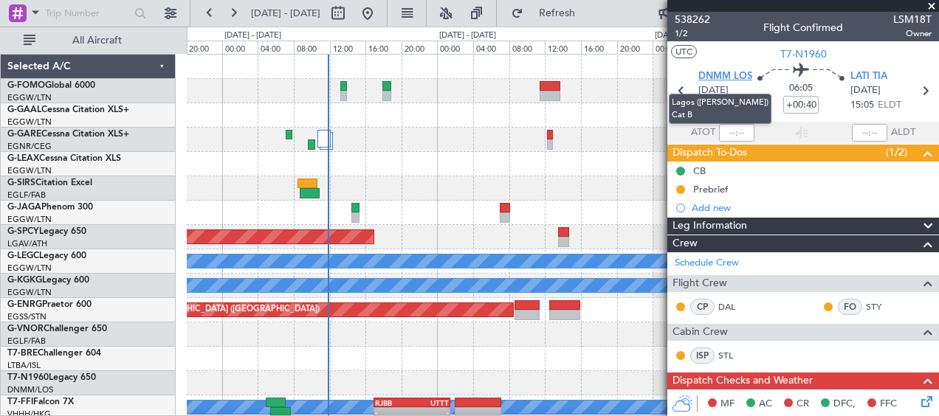
click at [734, 79] on span "DNMM LOS" at bounding box center [725, 76] width 54 height 15
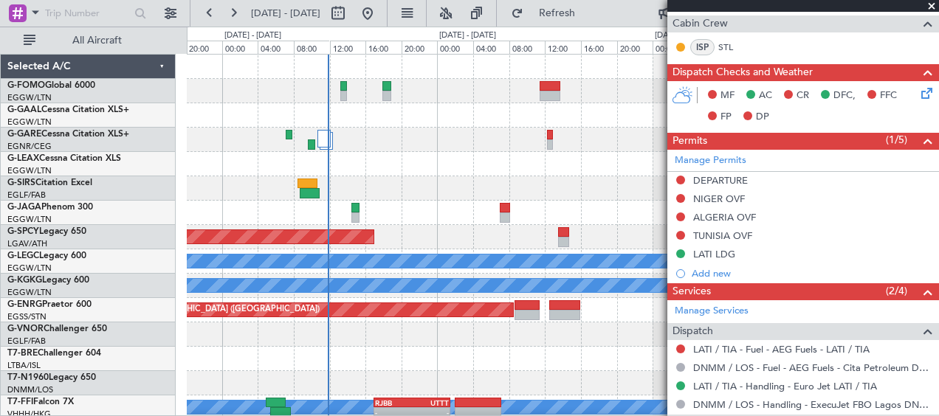
scroll to position [235, 0]
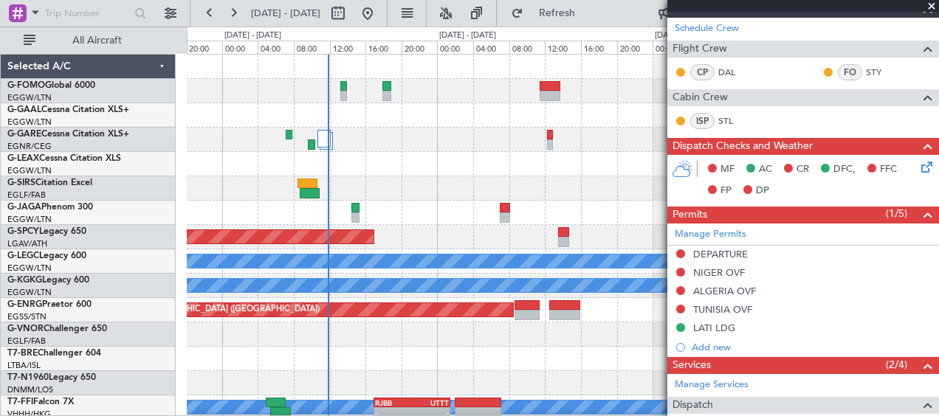
click at [933, 3] on span at bounding box center [931, 6] width 15 height 13
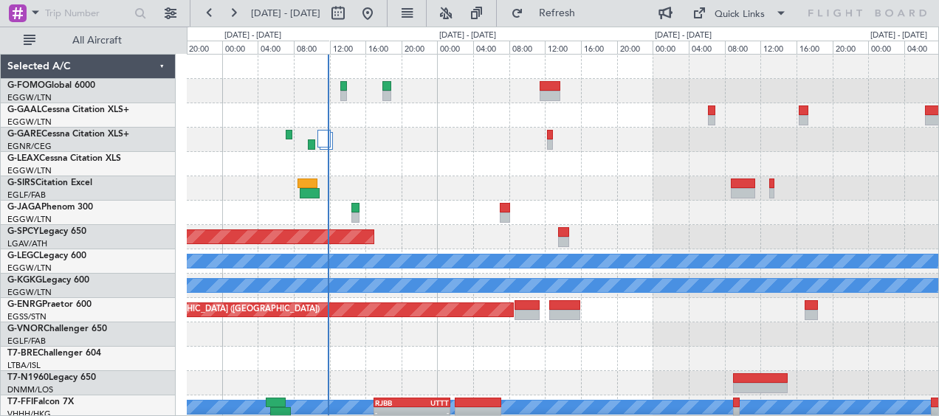
scroll to position [0, 0]
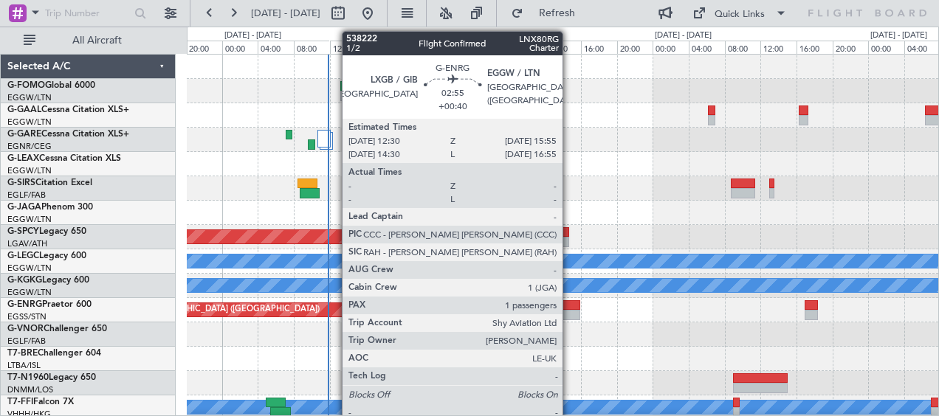
click at [569, 309] on div at bounding box center [564, 305] width 31 height 10
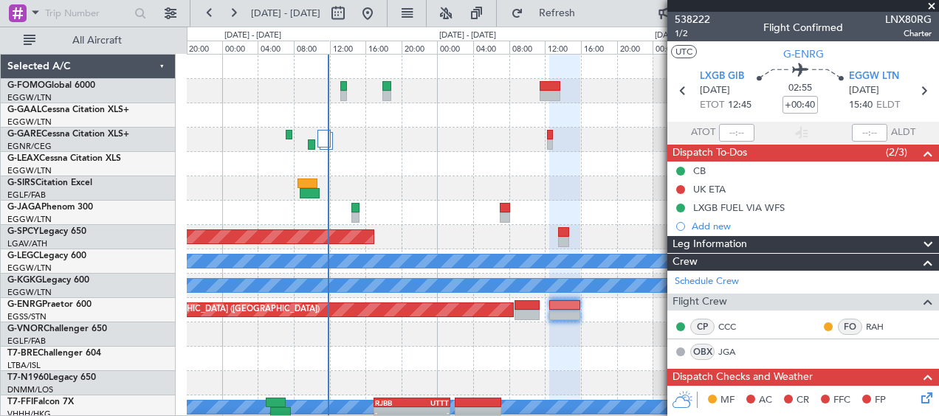
click at [930, 4] on span at bounding box center [931, 6] width 15 height 13
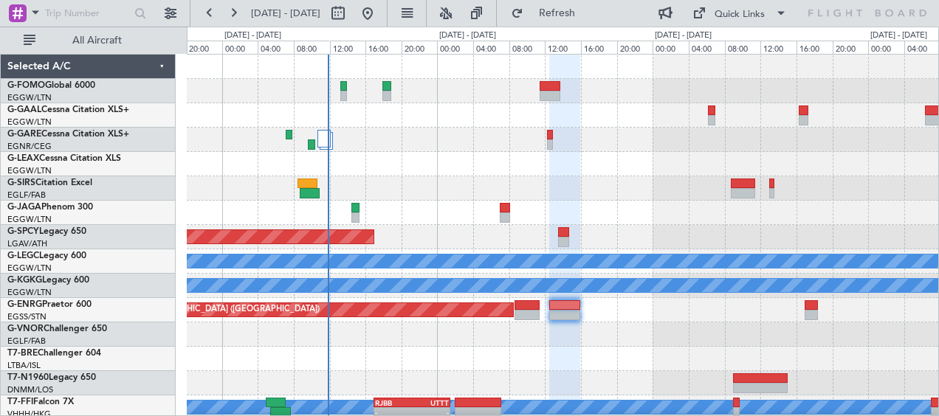
type input "0"
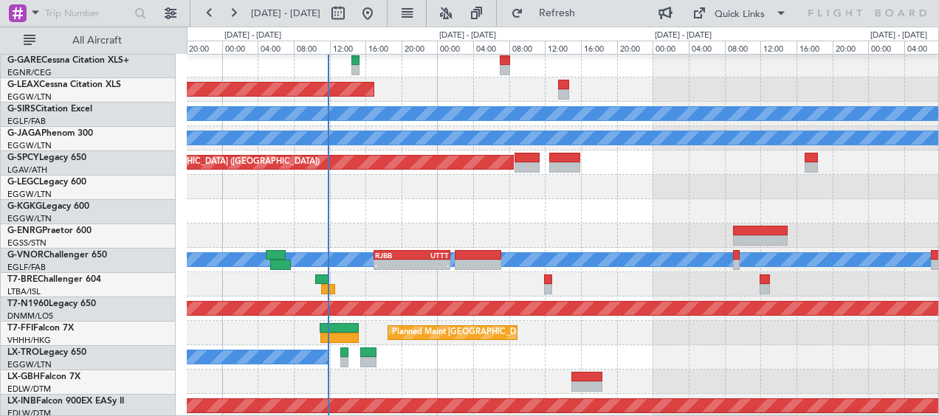
scroll to position [148, 0]
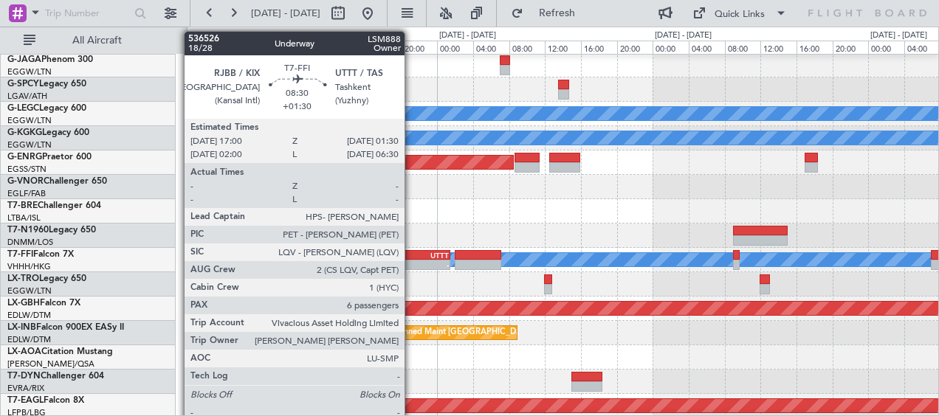
click at [411, 257] on div "RJBB" at bounding box center [393, 255] width 37 height 9
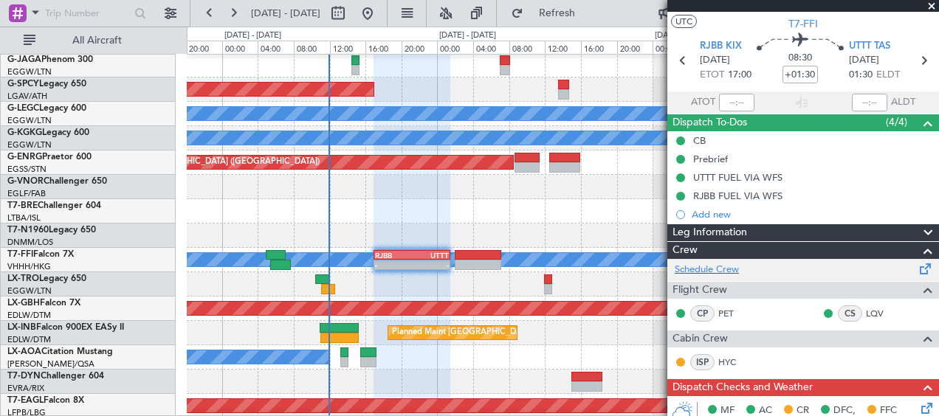
scroll to position [0, 0]
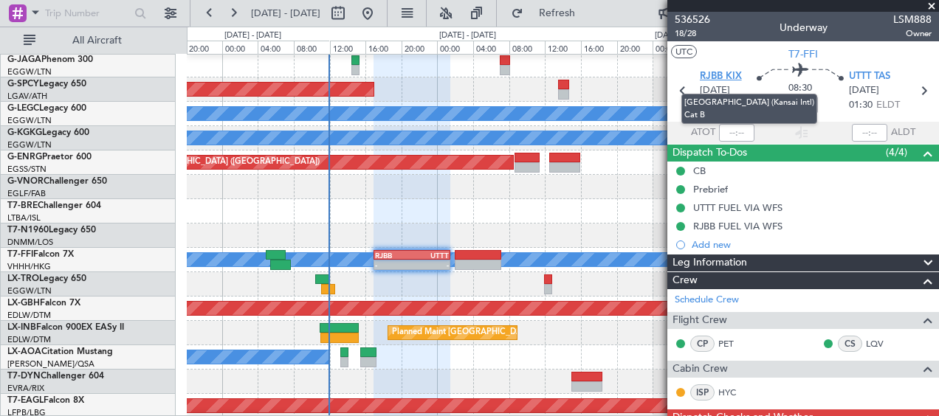
click at [729, 71] on span "RJBB KIX" at bounding box center [721, 76] width 42 height 15
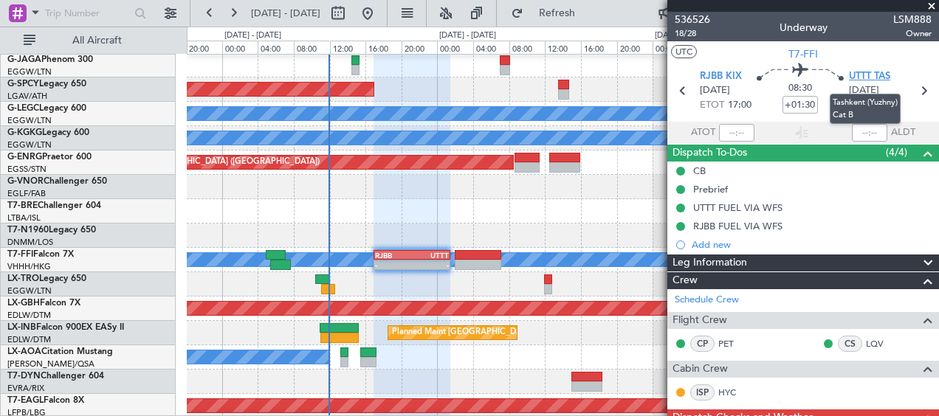
click at [859, 70] on span "UTTT TAS" at bounding box center [869, 76] width 41 height 15
